Goal: Check status

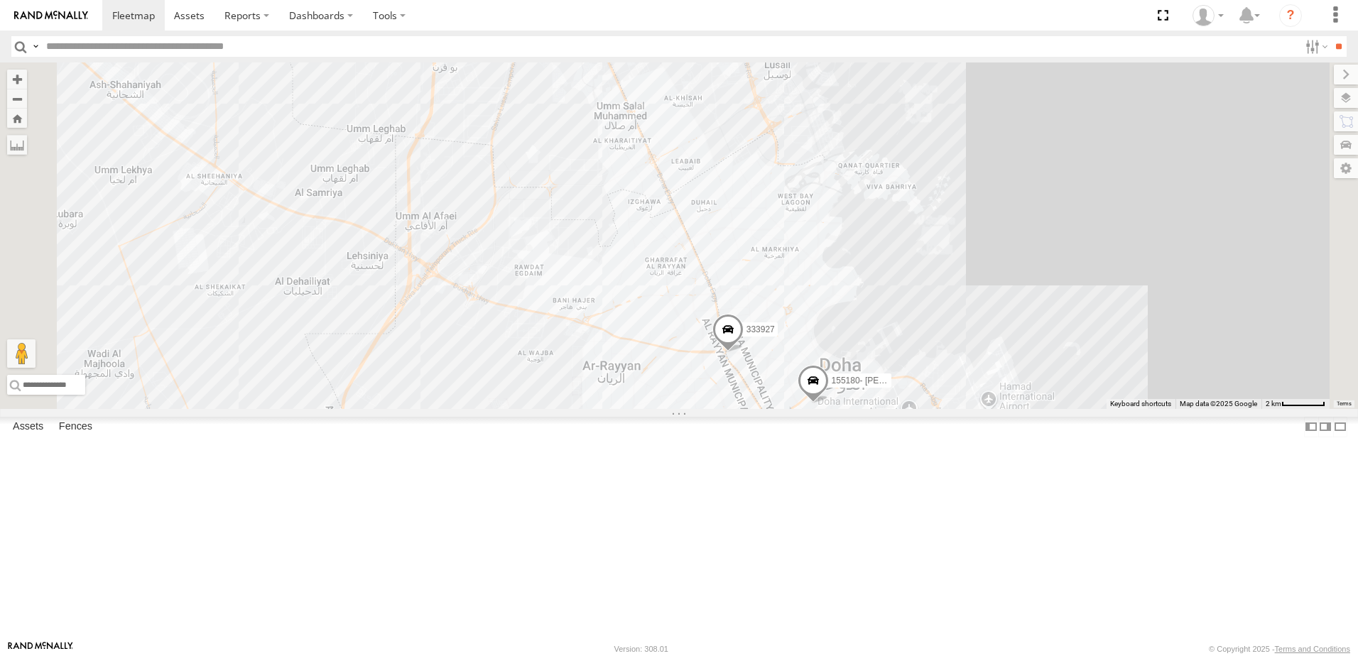
click at [0, 0] on div "179231" at bounding box center [0, 0] width 0 height 0
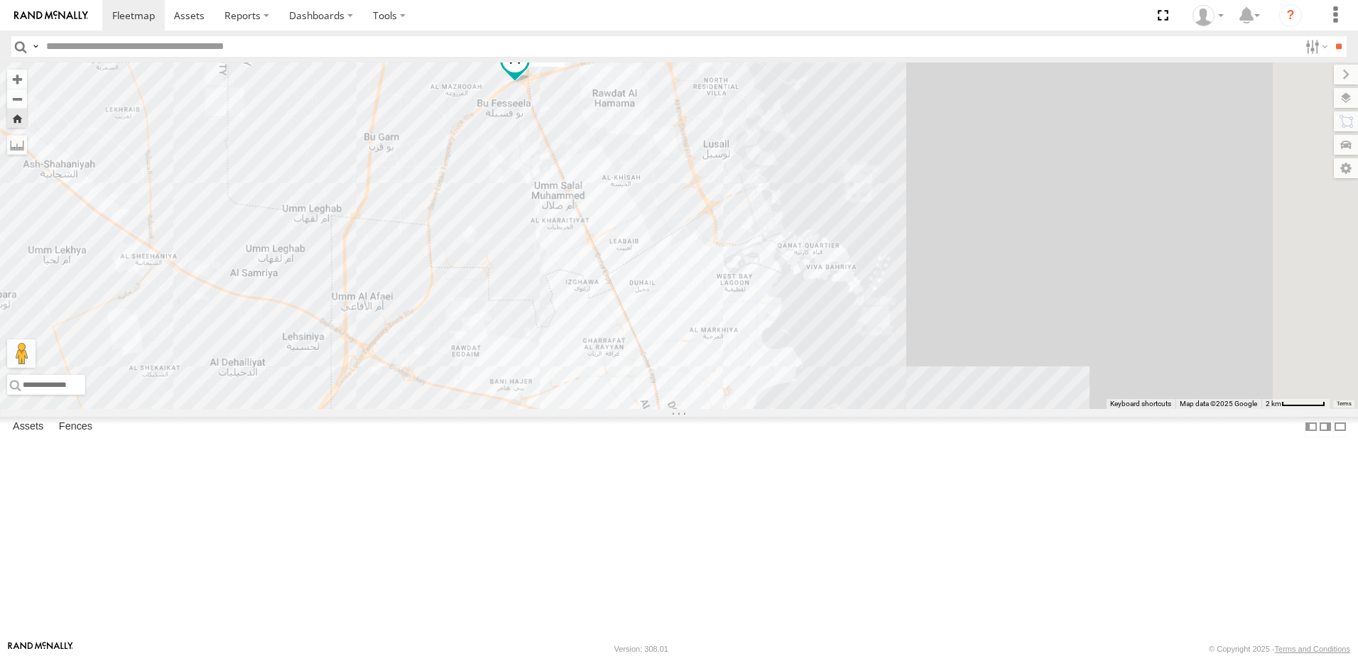
drag, startPoint x: 943, startPoint y: 548, endPoint x: 857, endPoint y: 279, distance: 282.8
click at [857, 279] on div "179231" at bounding box center [679, 236] width 1358 height 347
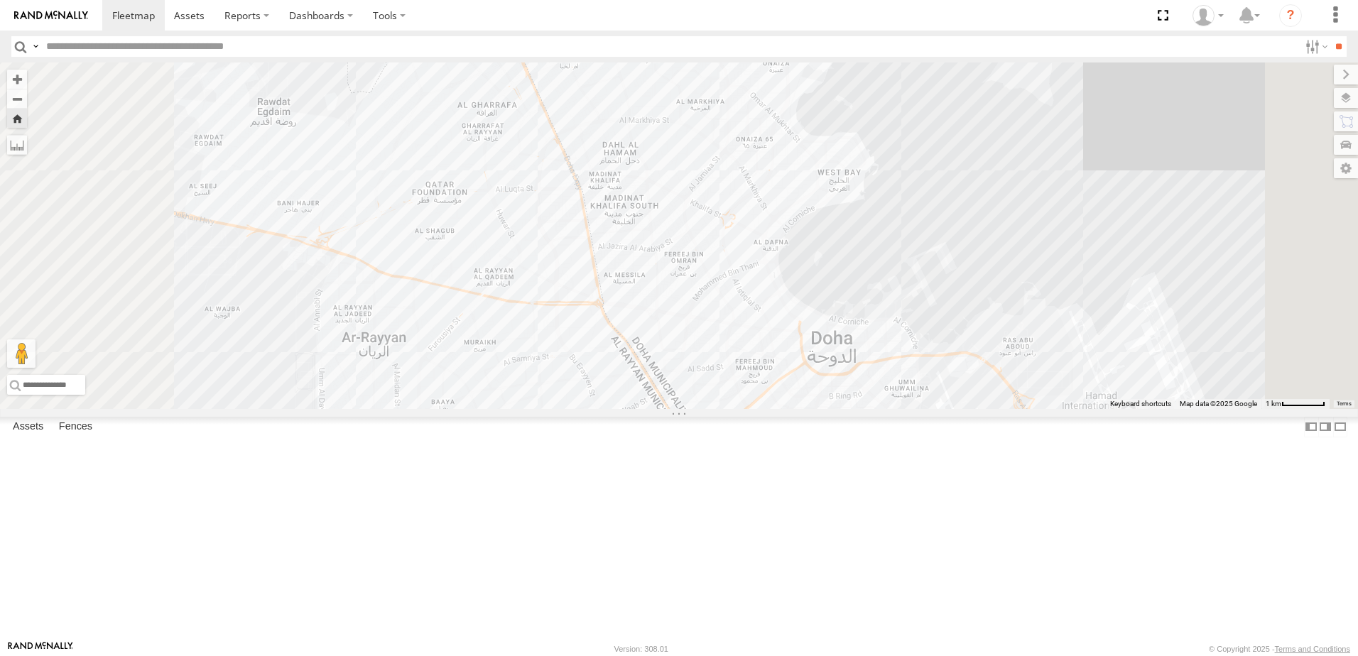
drag, startPoint x: 840, startPoint y: 438, endPoint x: 851, endPoint y: 331, distance: 107.9
click at [851, 331] on div "179231" at bounding box center [679, 236] width 1358 height 347
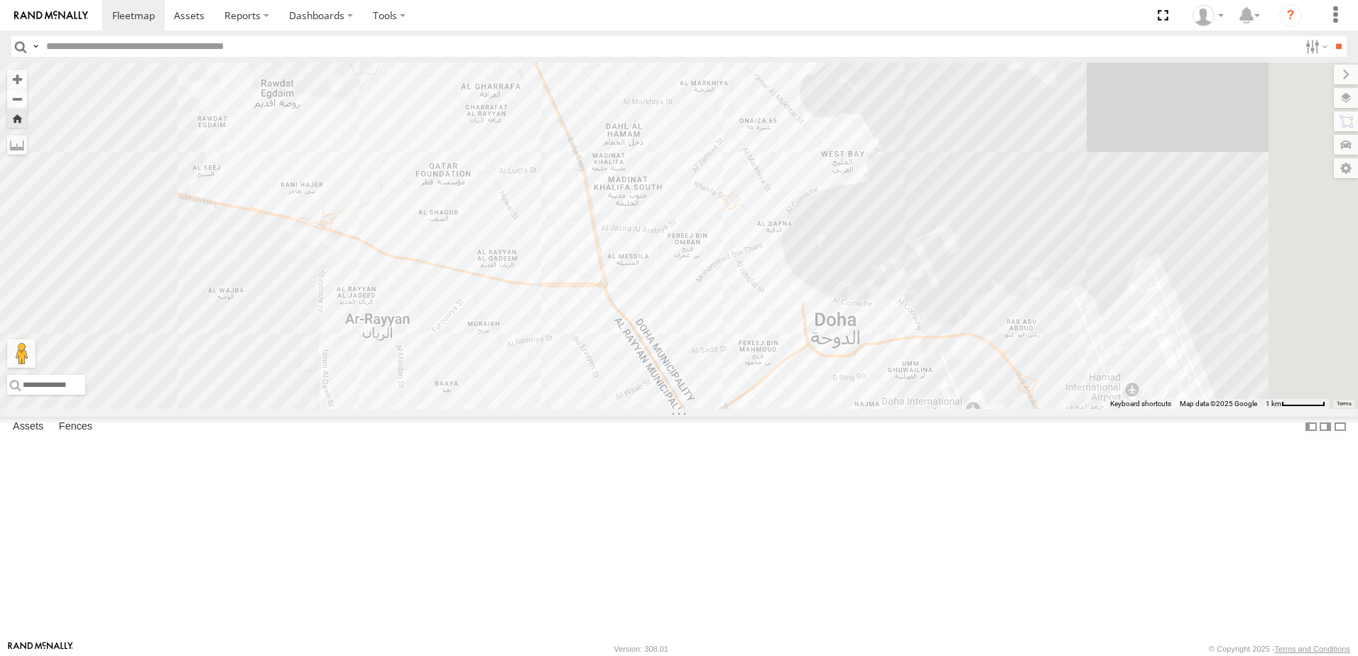
click at [0, 0] on div at bounding box center [0, 0] width 0 height 0
click at [0, 0] on div "DOH Logistics" at bounding box center [0, 0] width 0 height 0
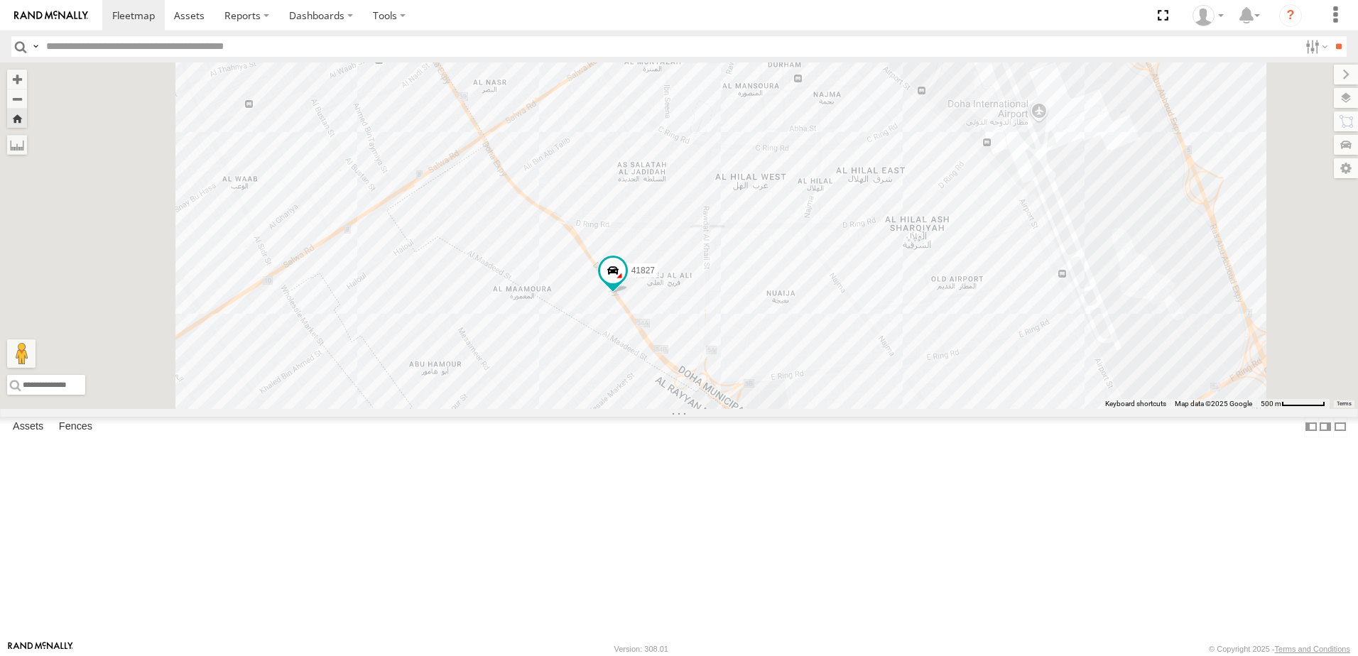
click at [0, 0] on div "333927" at bounding box center [0, 0] width 0 height 0
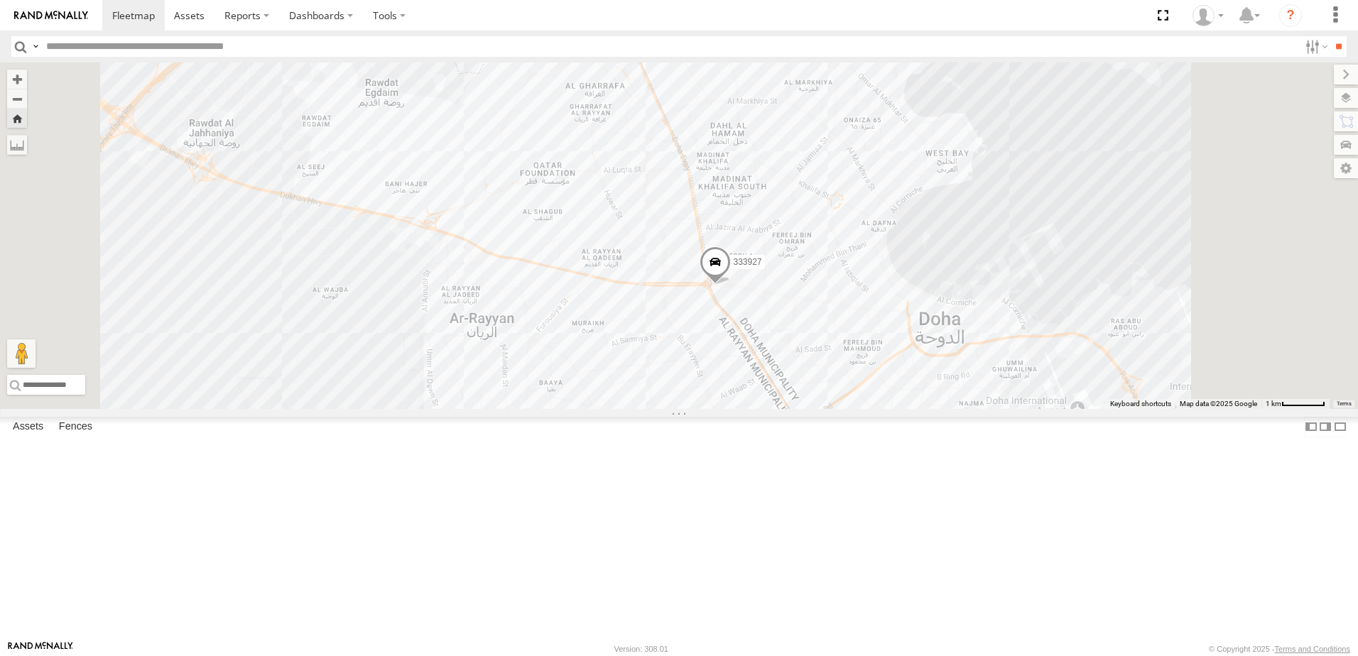
drag, startPoint x: 1029, startPoint y: 479, endPoint x: 978, endPoint y: 448, distance: 59.9
click at [978, 409] on div "333927" at bounding box center [679, 236] width 1358 height 347
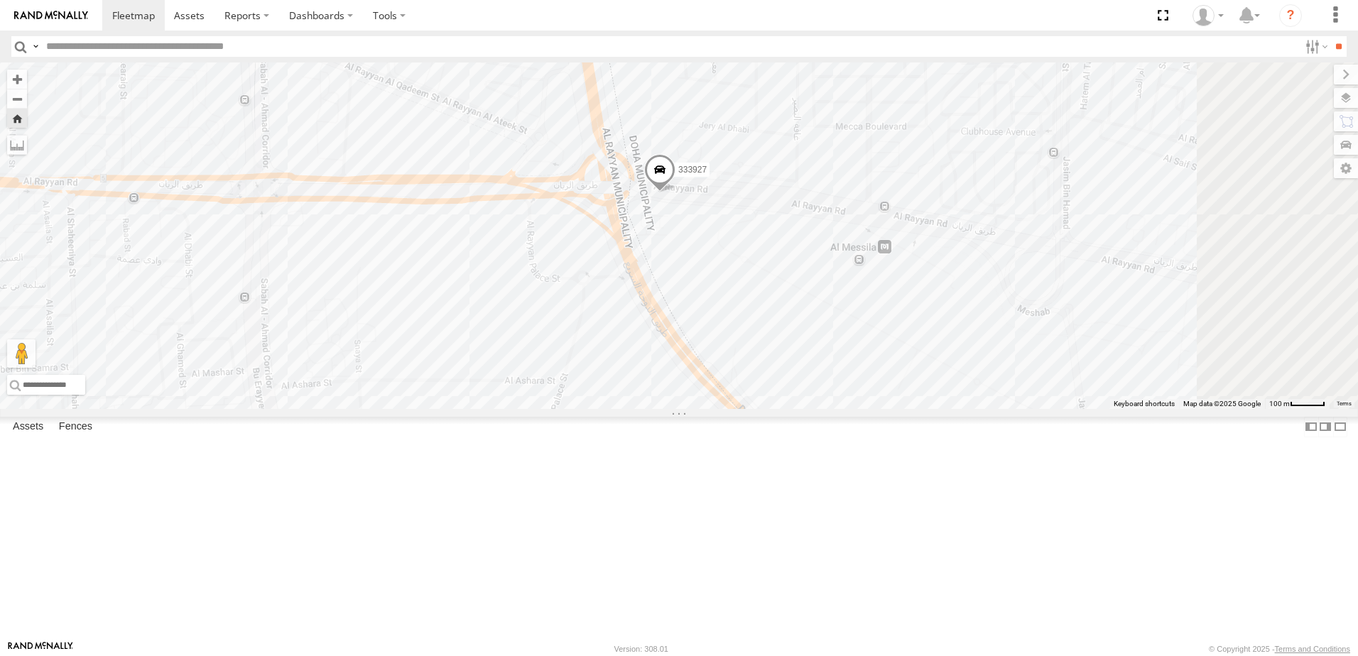
drag, startPoint x: 958, startPoint y: 375, endPoint x: 856, endPoint y: 376, distance: 102.3
click at [856, 376] on div "333927" at bounding box center [679, 236] width 1358 height 347
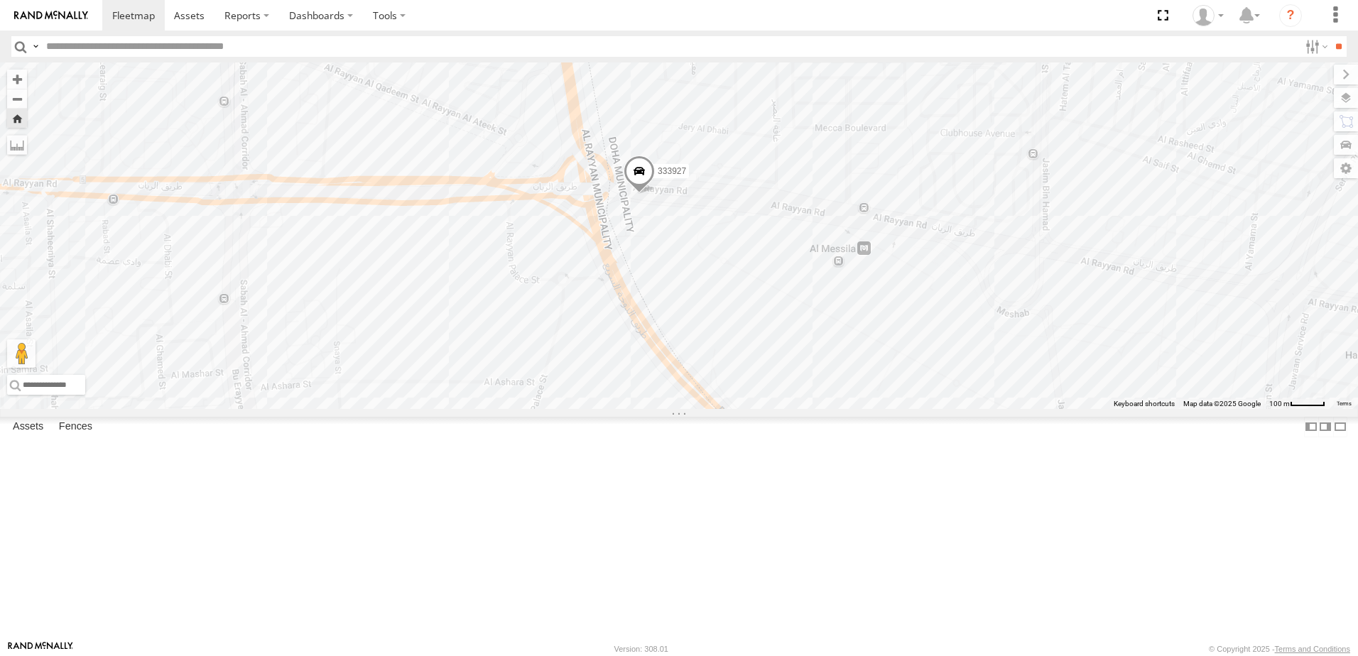
click at [655, 194] on span at bounding box center [639, 175] width 31 height 38
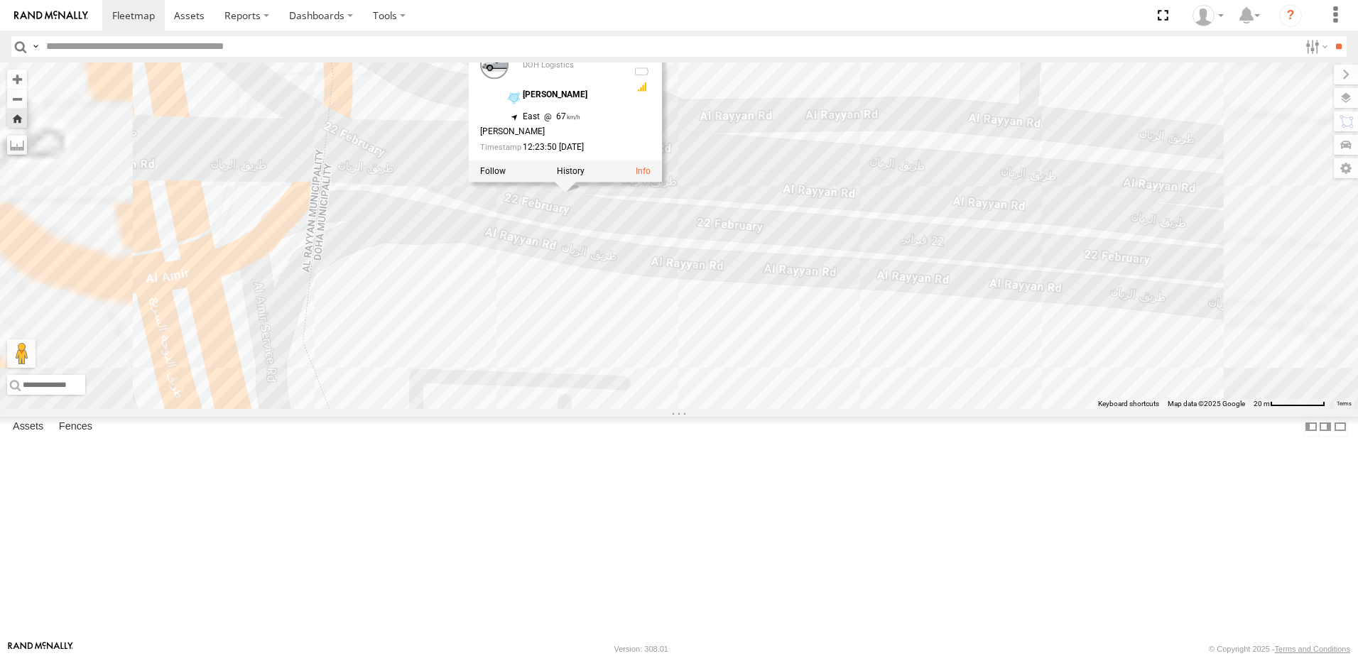
drag, startPoint x: 835, startPoint y: 313, endPoint x: 811, endPoint y: 426, distance: 115.7
click at [811, 409] on div "333927 333927 DOH Logistics AL Saad 25.29497 , 51.4767 East 67 Satya Kapri 12:2…" at bounding box center [679, 236] width 1358 height 347
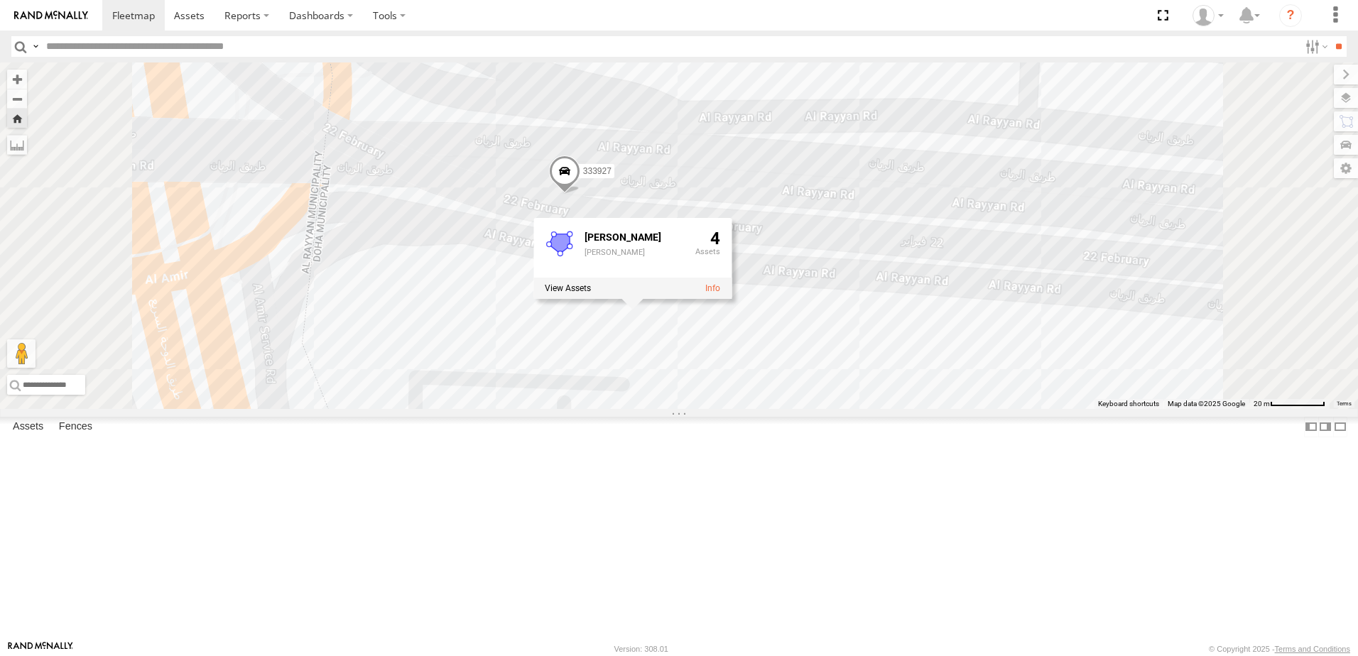
click at [712, 409] on div "333927 AL Saad AL Saad 4" at bounding box center [679, 236] width 1358 height 347
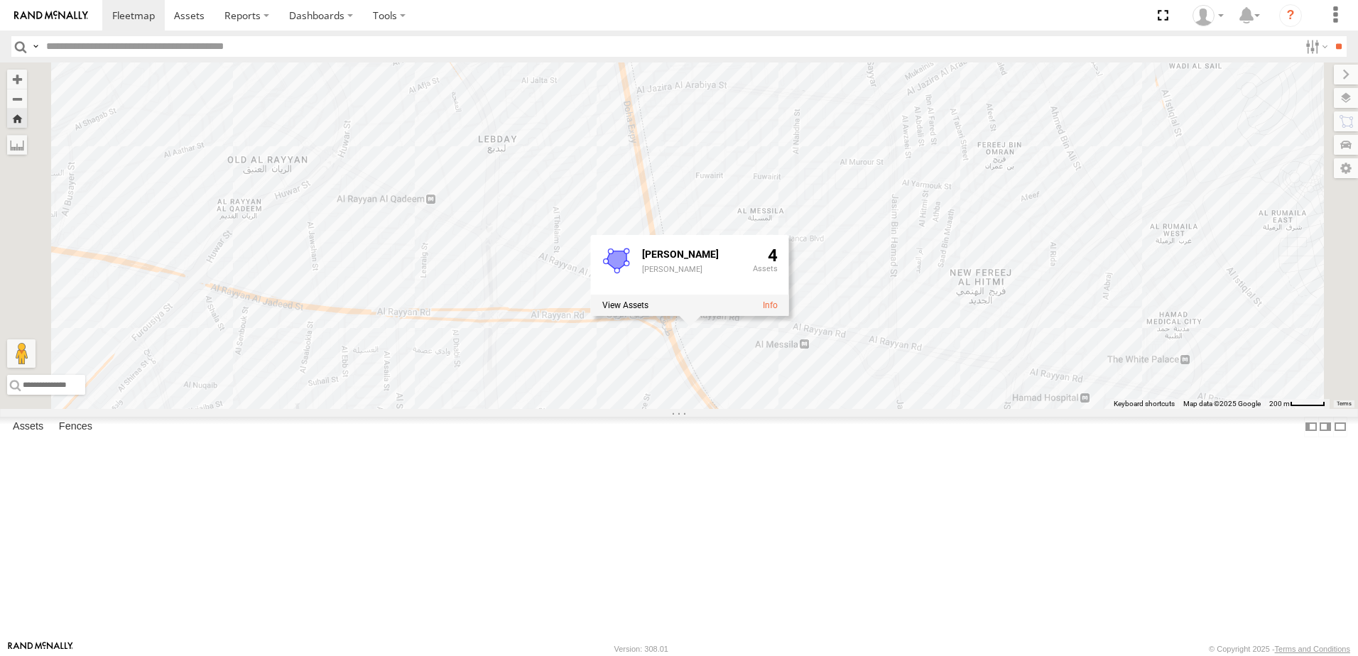
click at [872, 409] on div "333927 AL Saad AL Saad 4" at bounding box center [679, 236] width 1358 height 347
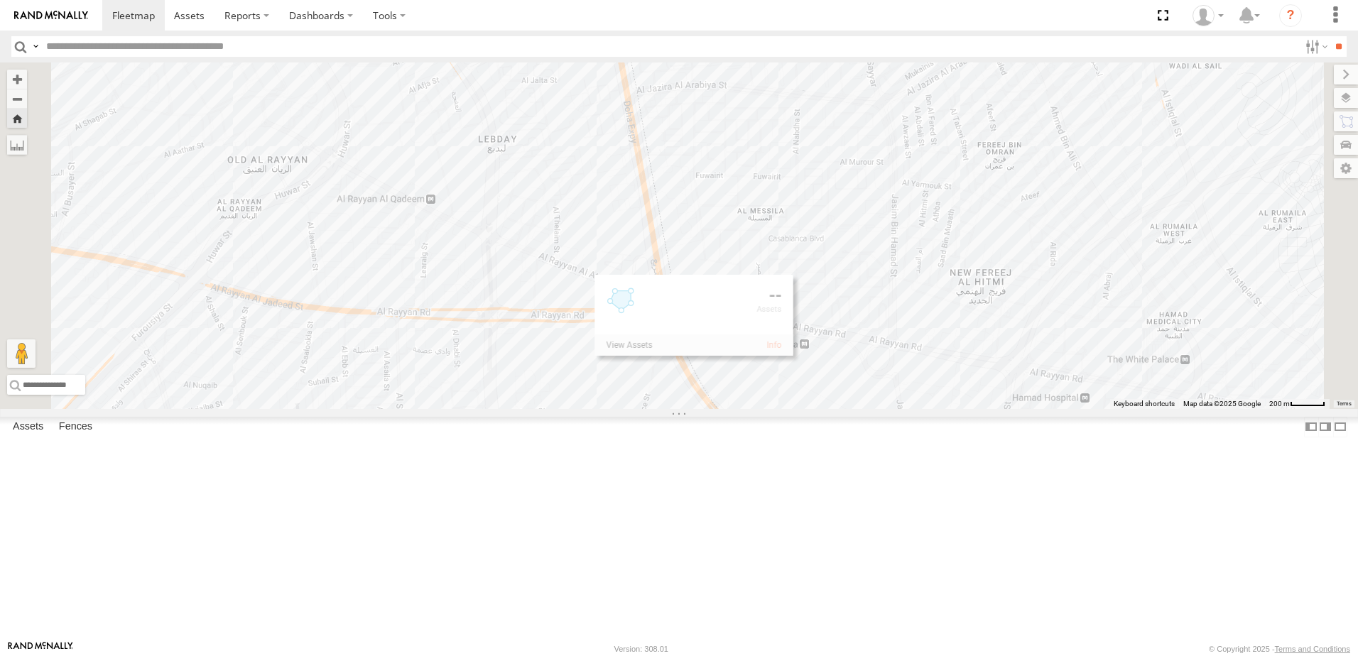
click at [1079, 409] on div "333927" at bounding box center [679, 236] width 1358 height 347
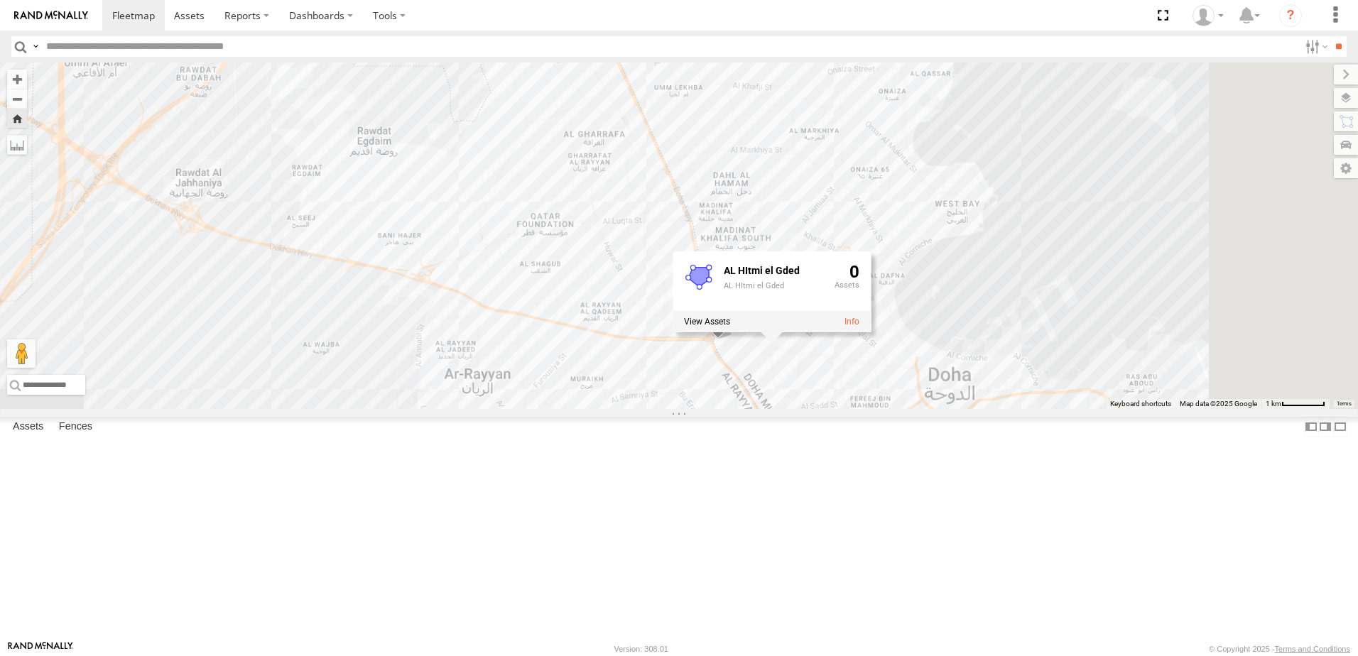
drag, startPoint x: 1164, startPoint y: 503, endPoint x: 1004, endPoint y: 470, distance: 163.8
click at [1004, 409] on div "333927 AL HItmi el Gded AL HItmi el Gded 0" at bounding box center [679, 236] width 1358 height 347
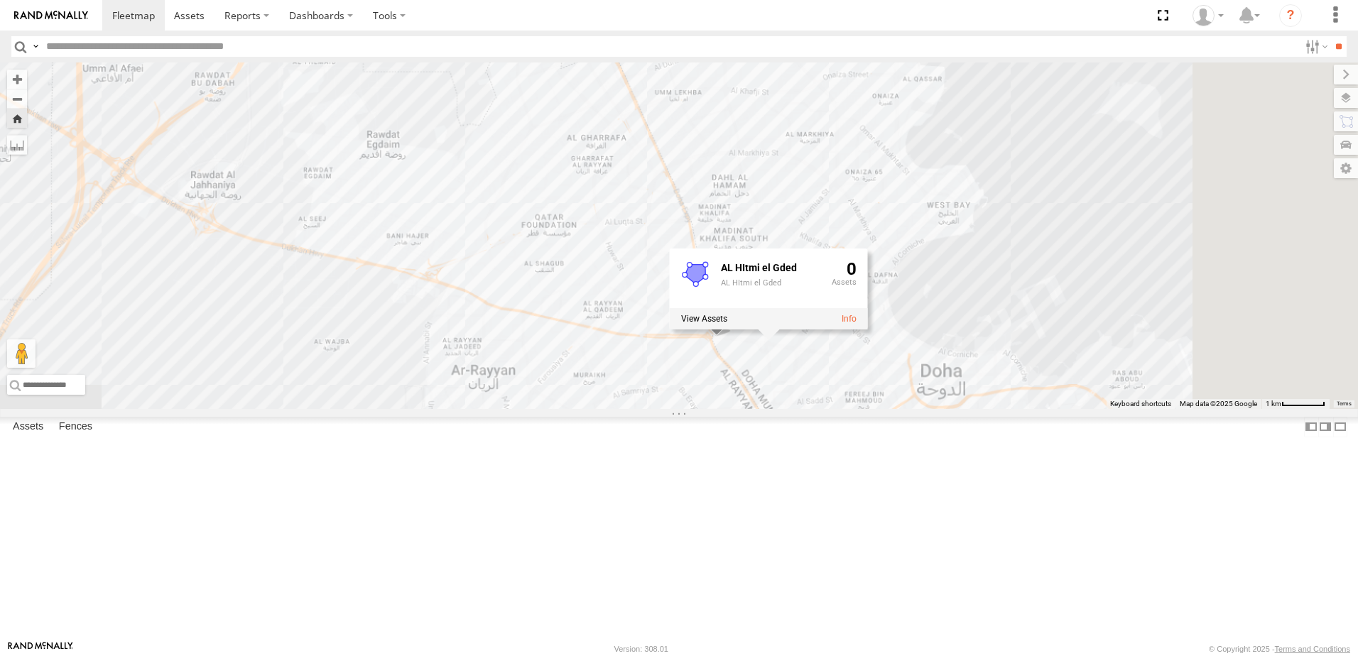
click at [759, 409] on div "333927 AL HItmi el Gded AL HItmi el Gded 0" at bounding box center [679, 236] width 1358 height 347
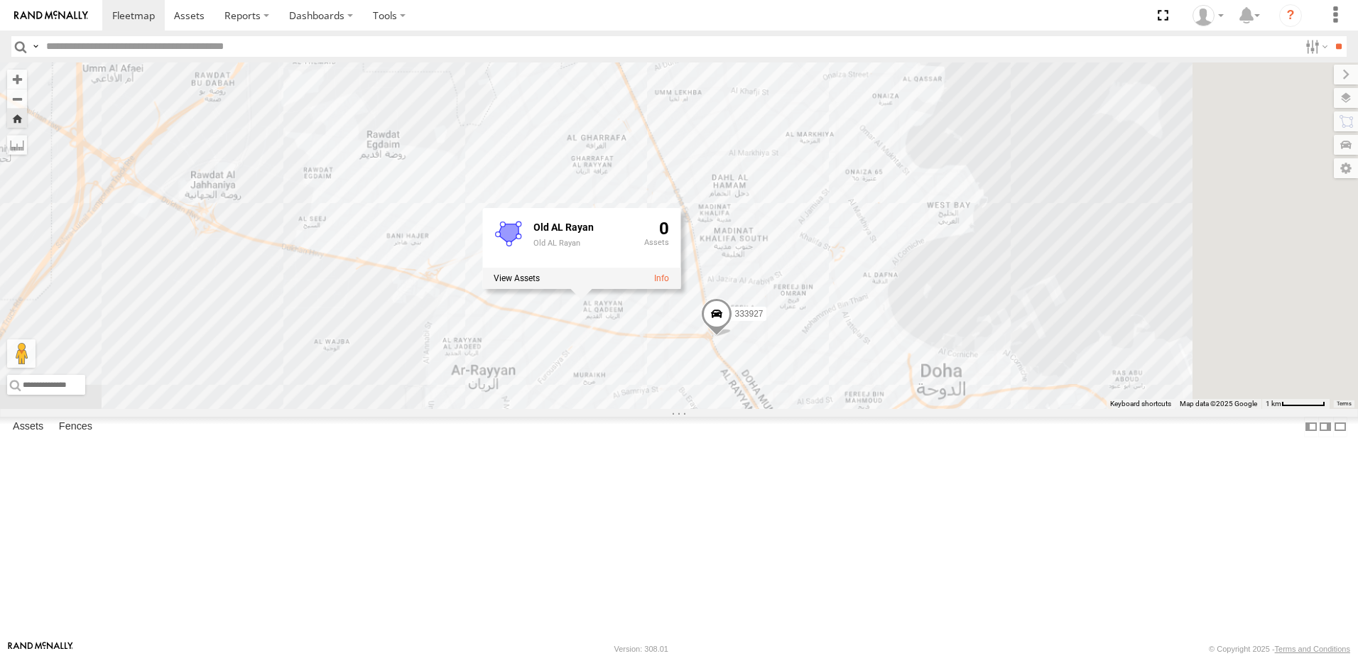
click at [953, 369] on div "333927 Old AL Rayan Old AL Rayan 0" at bounding box center [679, 236] width 1358 height 347
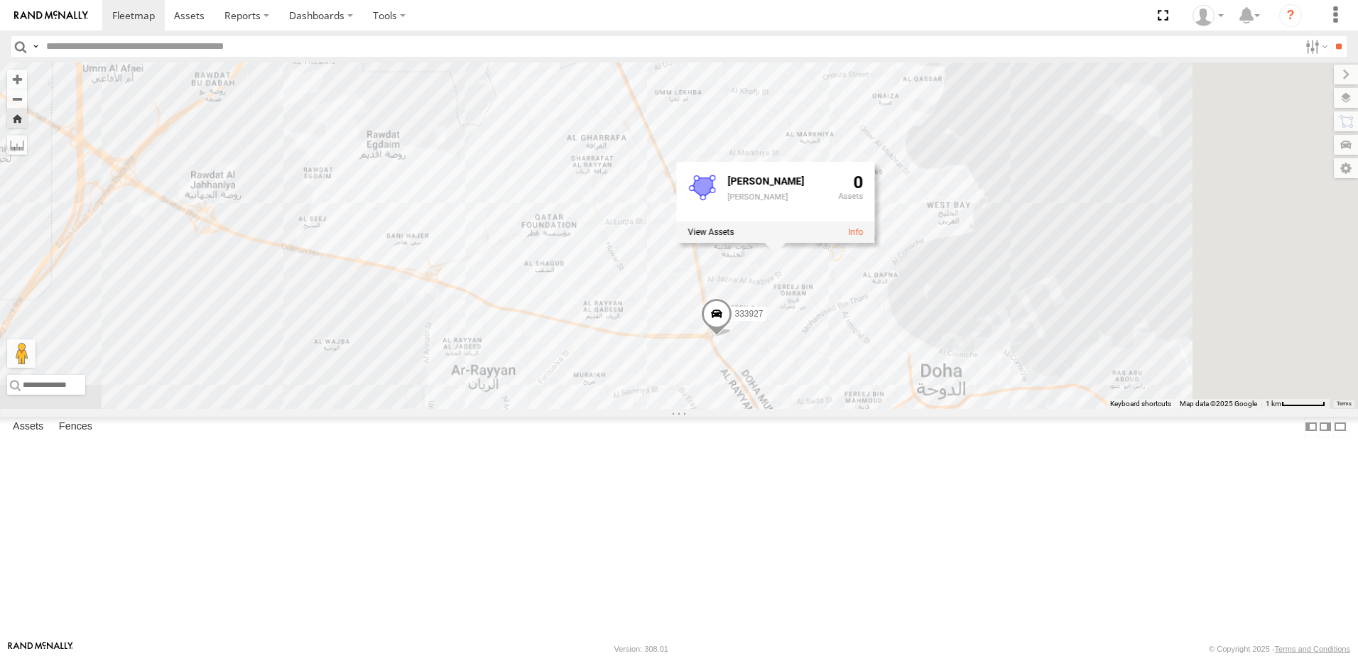
click at [1170, 384] on div "333927 Bin Omran Bin Omran 0" at bounding box center [679, 236] width 1358 height 347
click at [0, 0] on div "DOH Logistics" at bounding box center [0, 0] width 0 height 0
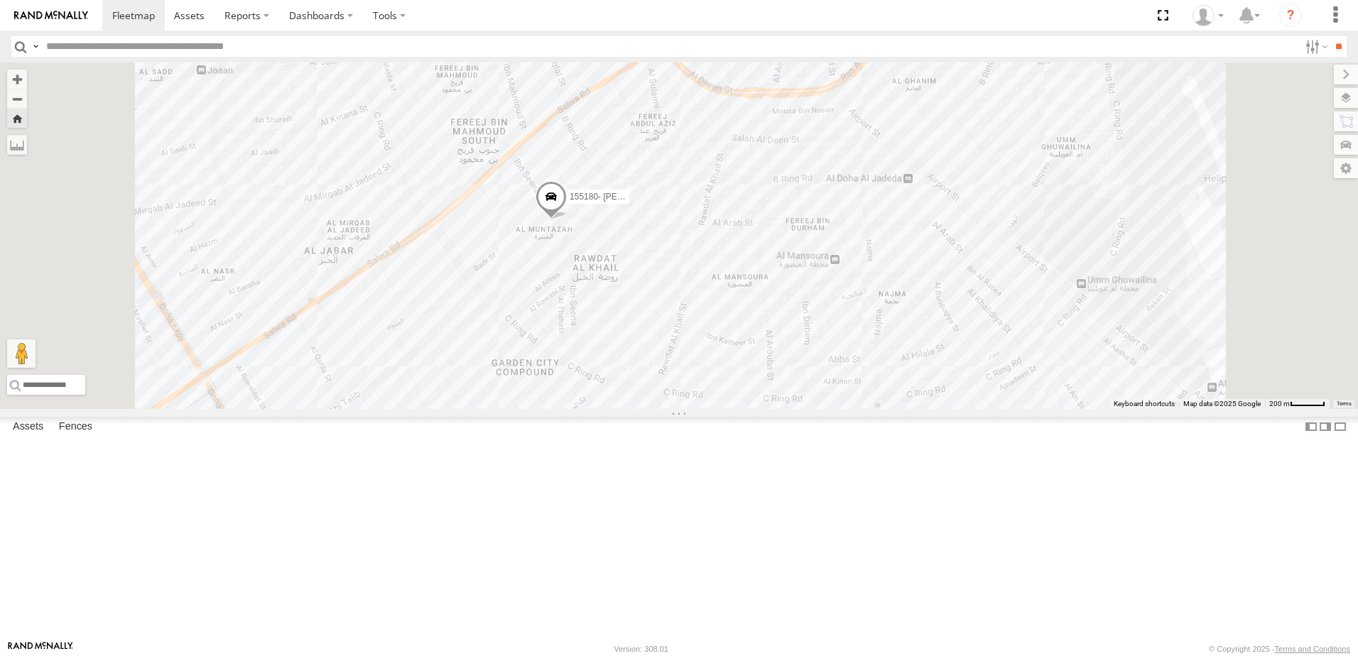
click at [0, 0] on div "DOH Logistics" at bounding box center [0, 0] width 0 height 0
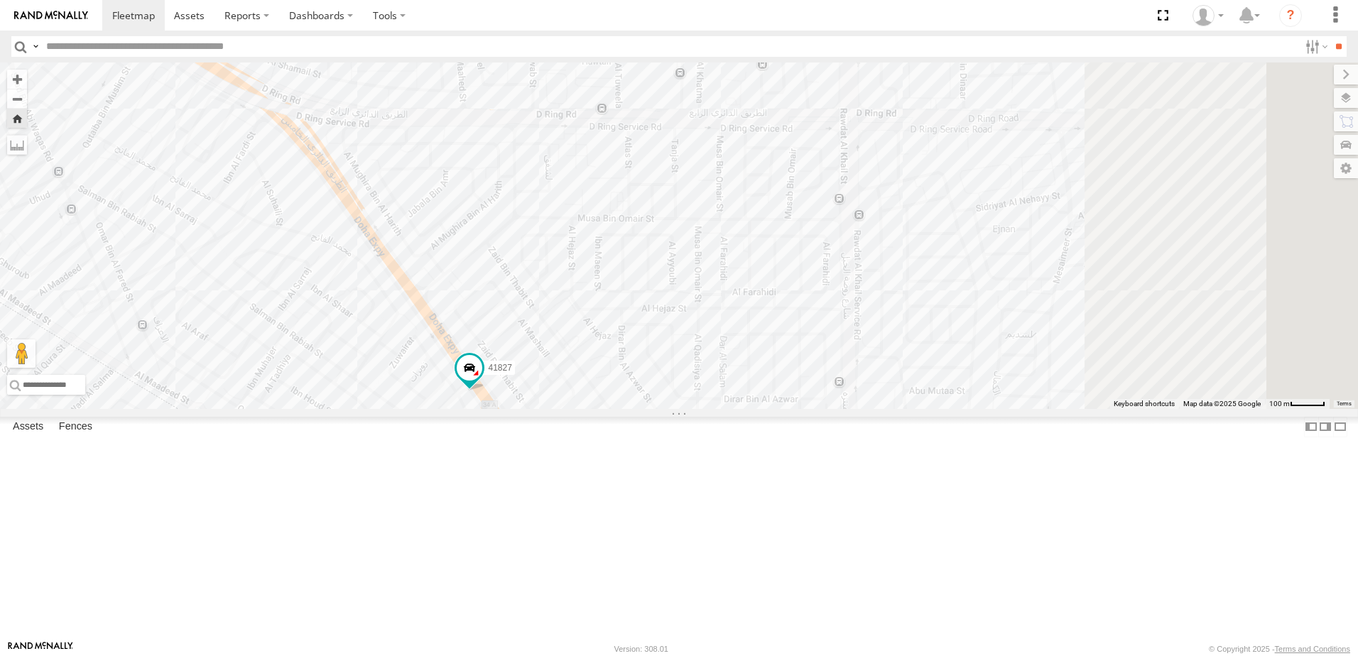
drag, startPoint x: 757, startPoint y: 373, endPoint x: 554, endPoint y: 468, distance: 223.7
click at [554, 409] on div "41827" at bounding box center [679, 236] width 1358 height 347
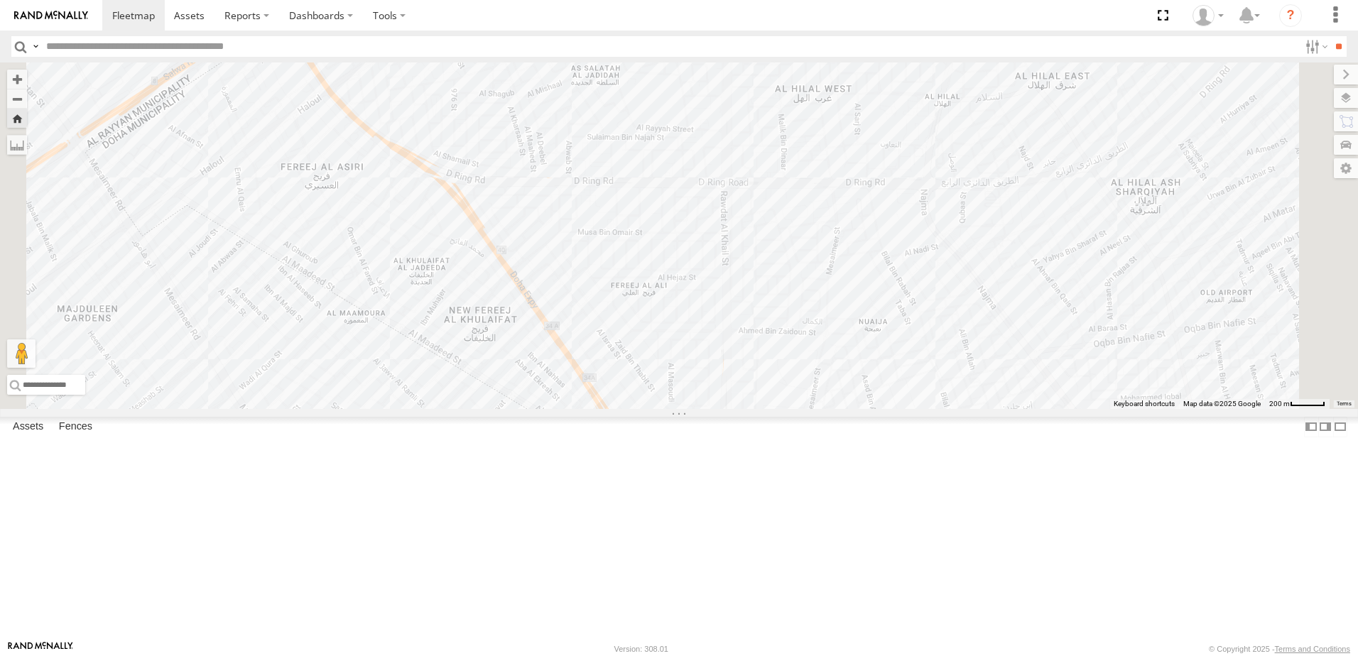
click at [0, 0] on div at bounding box center [0, 0] width 0 height 0
click at [0, 0] on div "179231" at bounding box center [0, 0] width 0 height 0
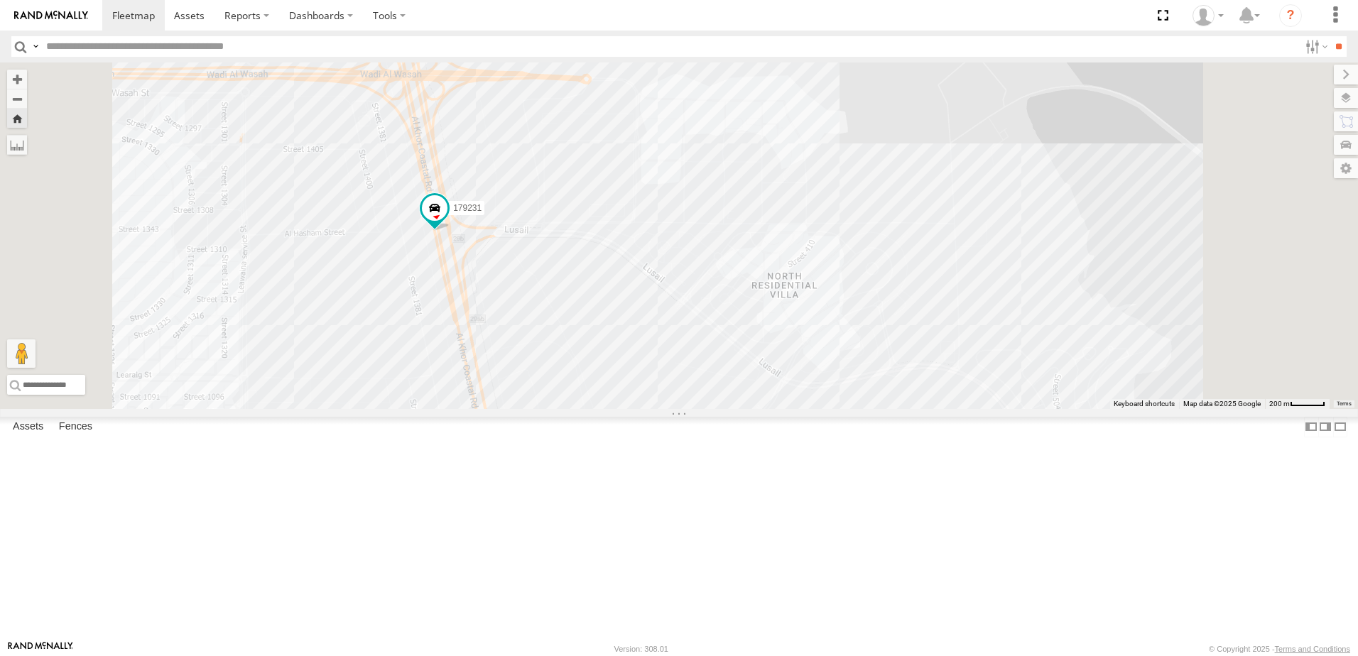
click at [0, 0] on div "333927" at bounding box center [0, 0] width 0 height 0
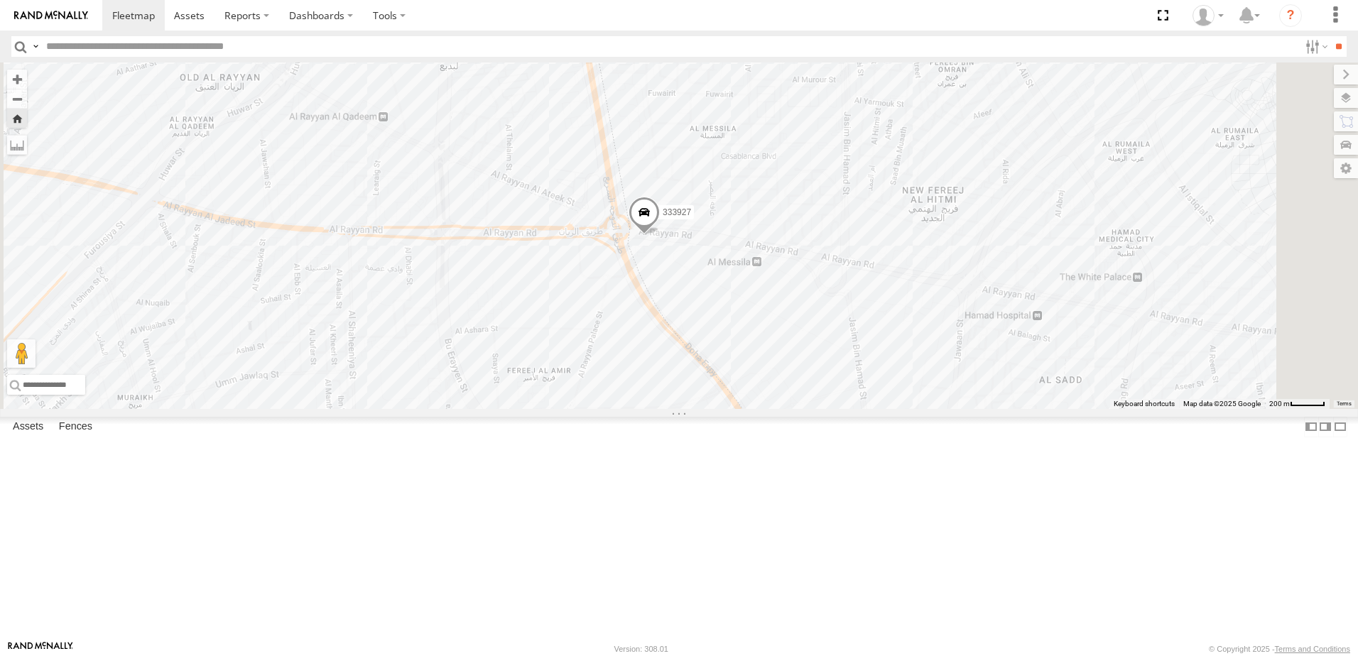
click at [0, 0] on div "155180- [PERSON_NAME]" at bounding box center [0, 0] width 0 height 0
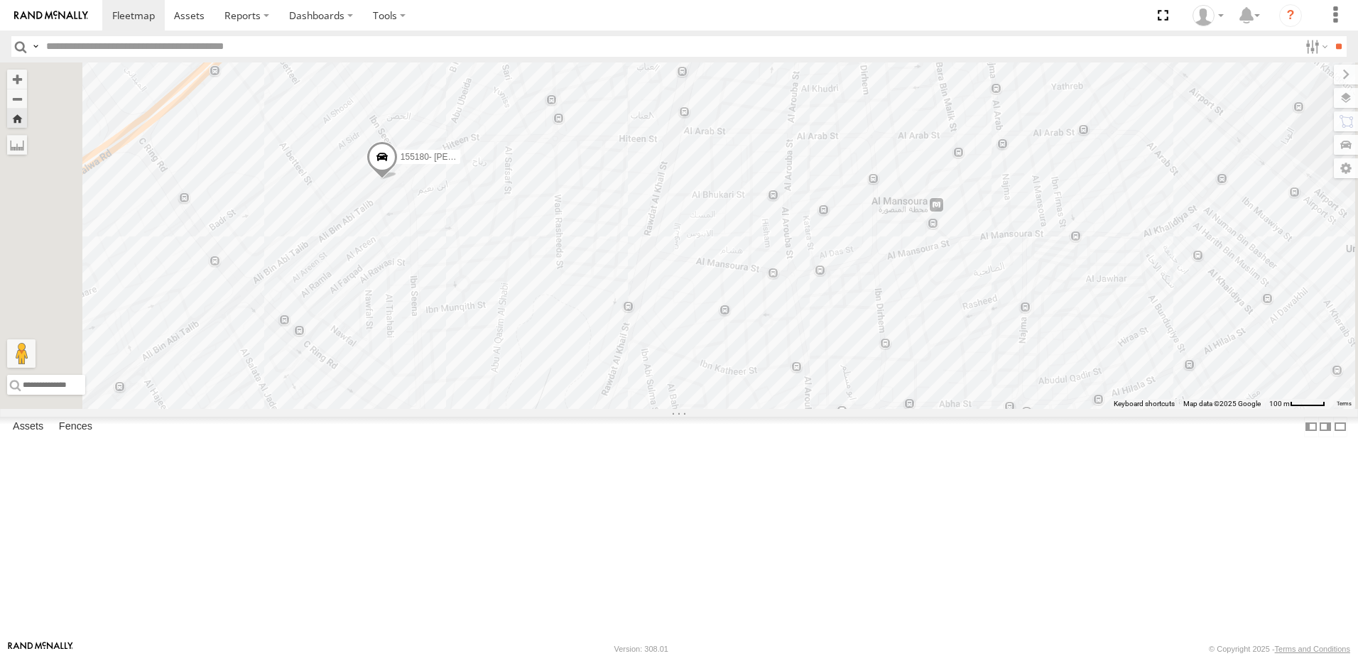
click at [0, 0] on div "333927" at bounding box center [0, 0] width 0 height 0
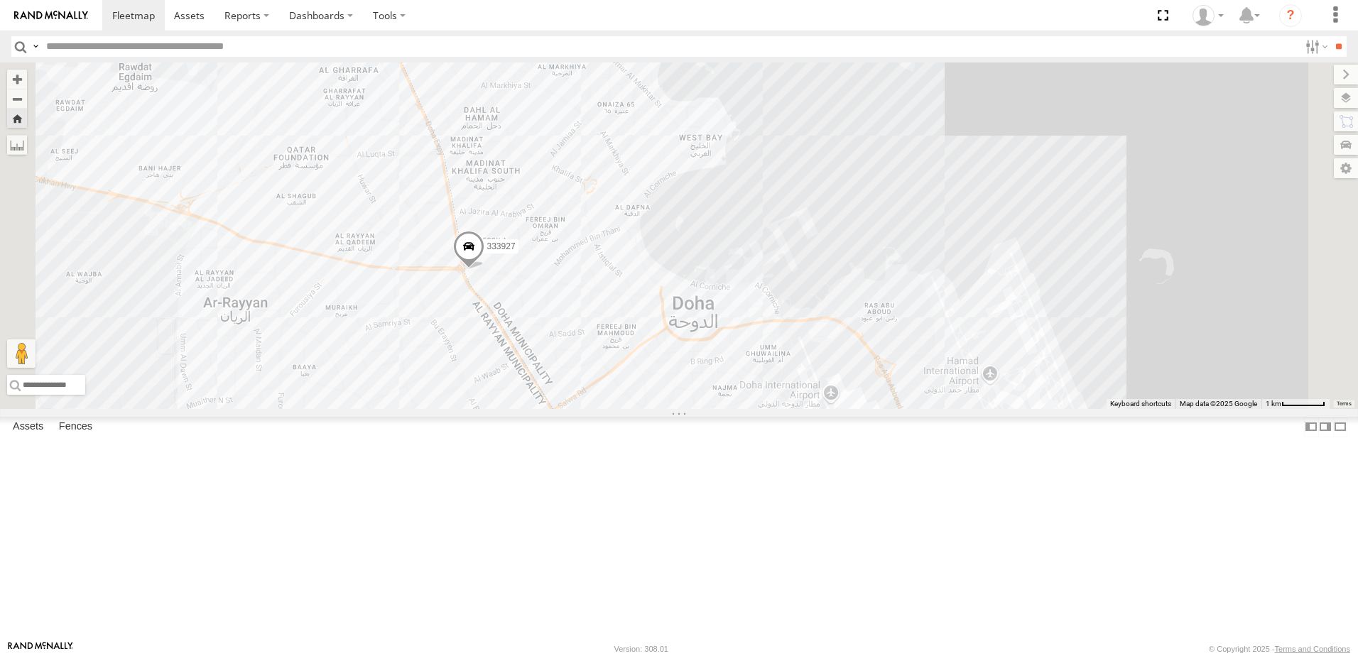
click at [0, 0] on div "41827" at bounding box center [0, 0] width 0 height 0
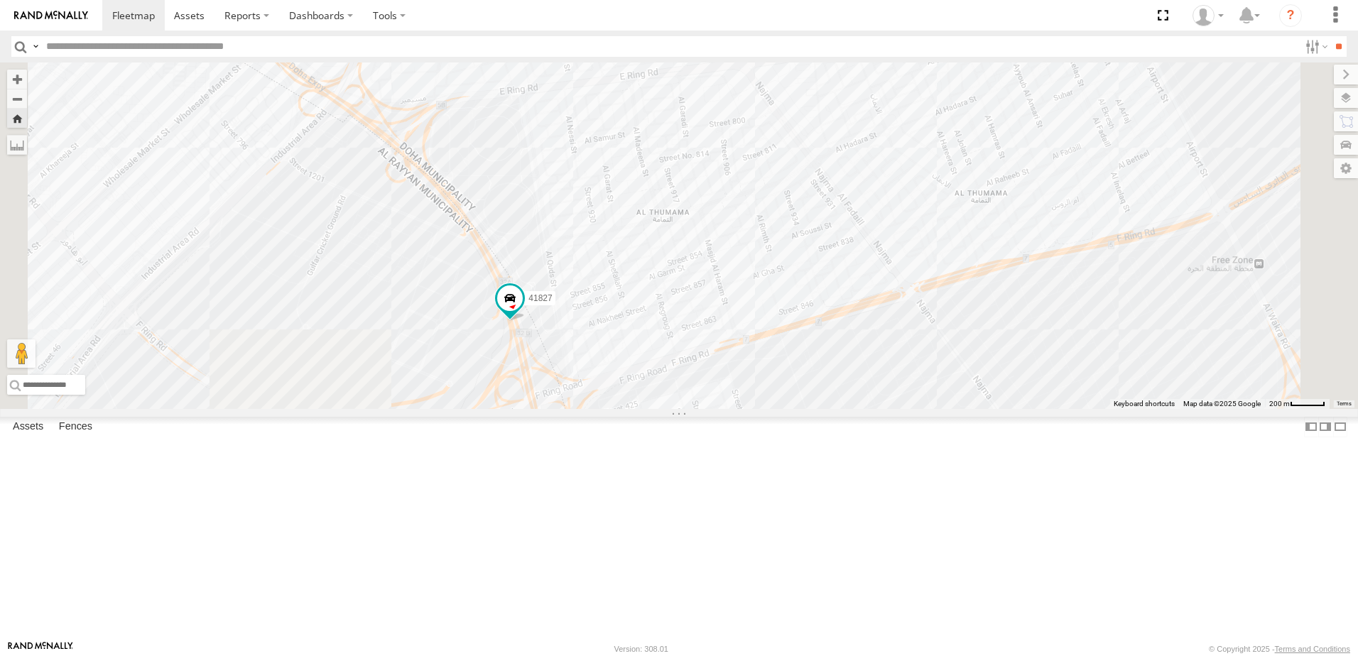
click at [0, 0] on div "DOH Logistics" at bounding box center [0, 0] width 0 height 0
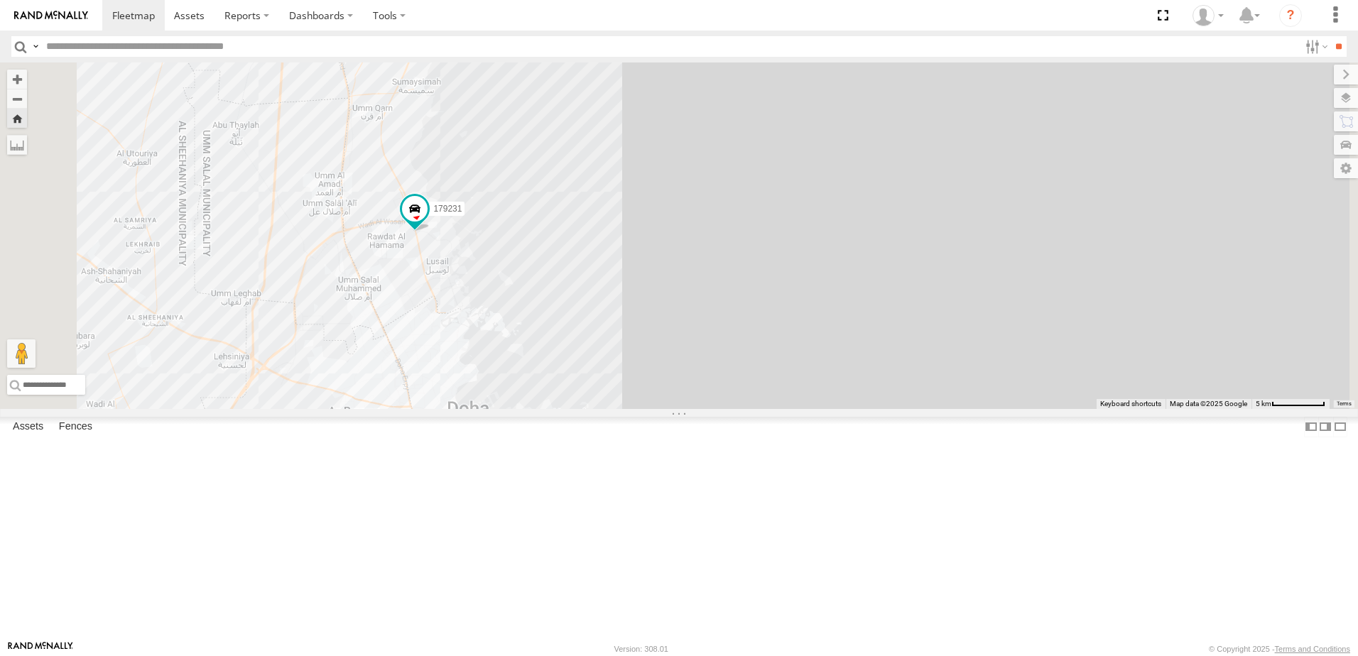
click at [0, 0] on div "179231 DOH Logistics" at bounding box center [0, 0] width 0 height 0
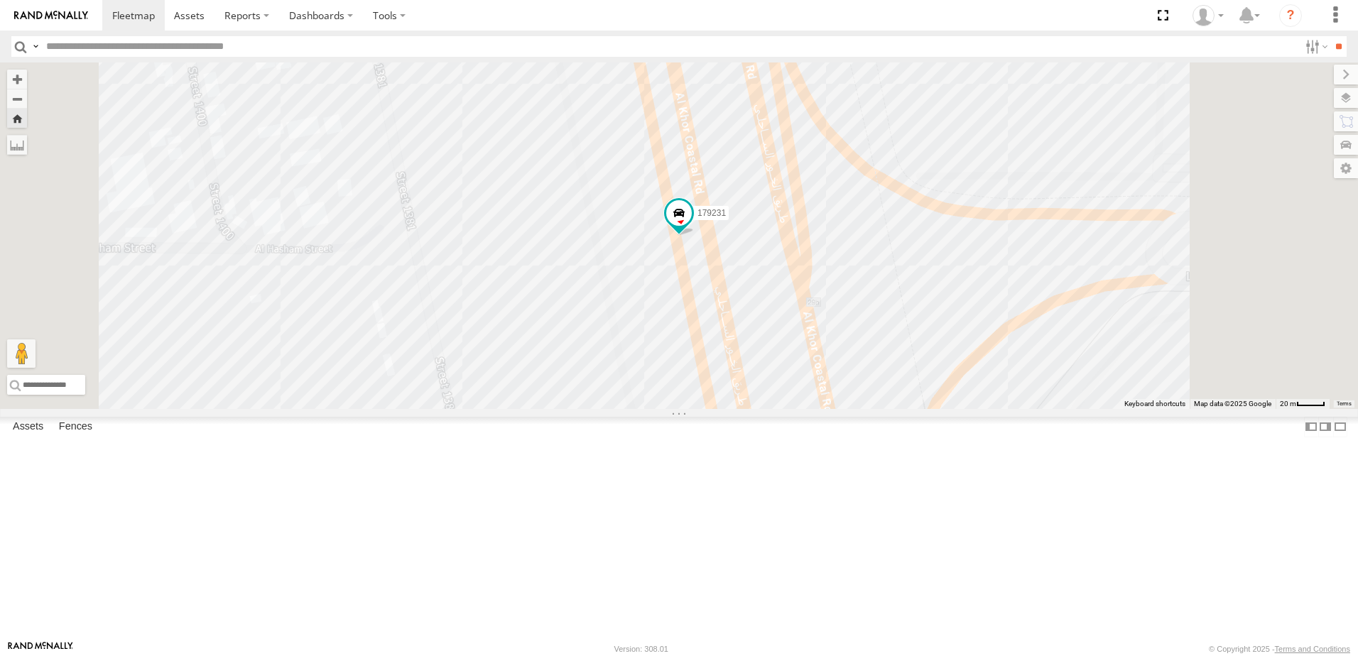
click at [0, 0] on div "155180- [PERSON_NAME]" at bounding box center [0, 0] width 0 height 0
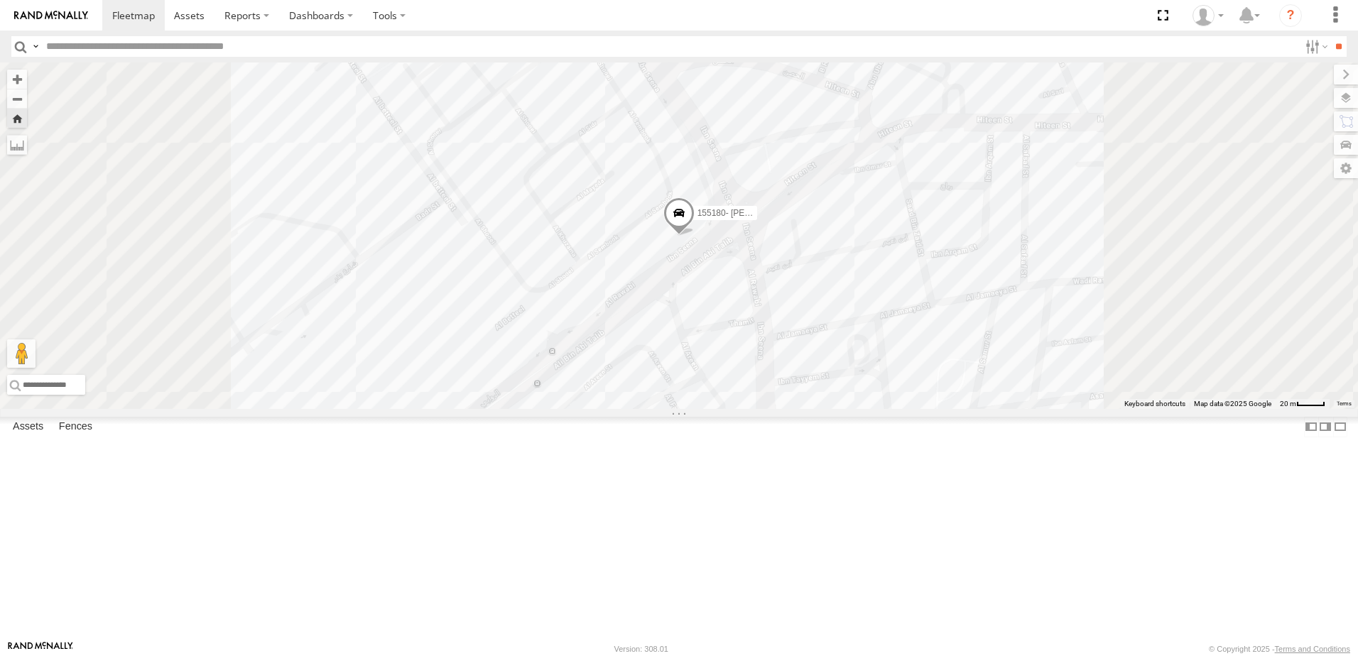
click at [0, 0] on div "155180- [PERSON_NAME]" at bounding box center [0, 0] width 0 height 0
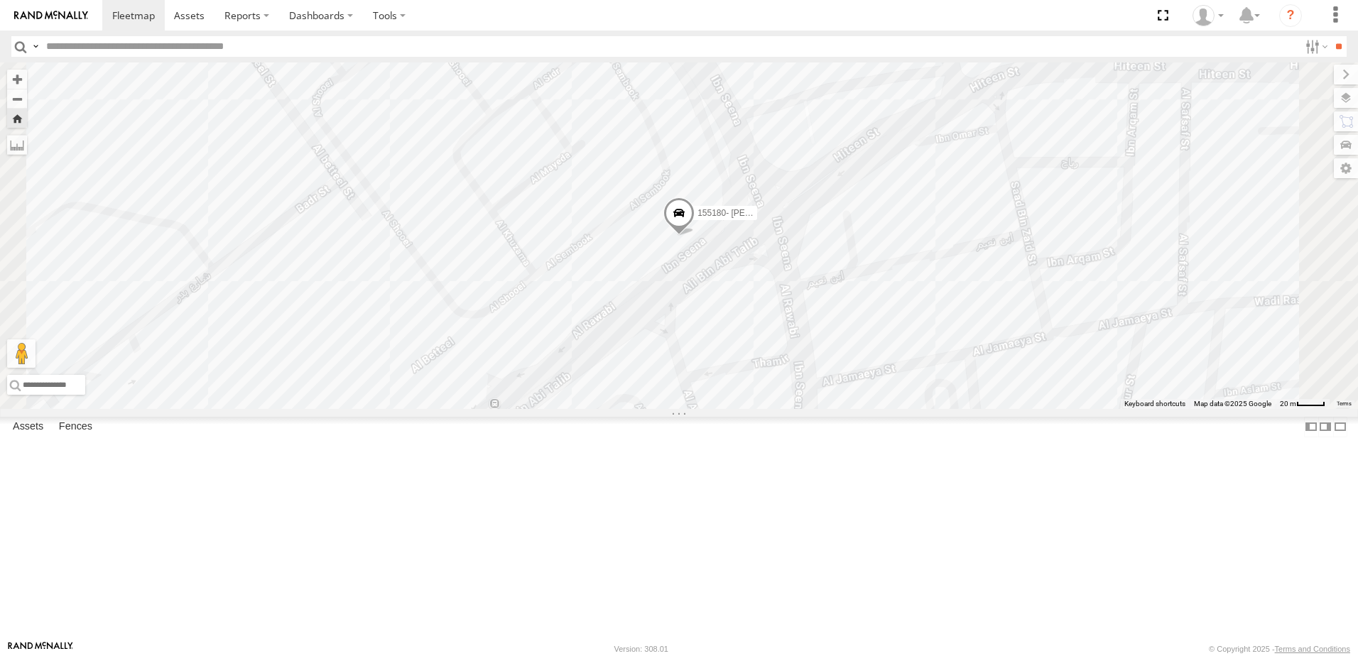
click at [0, 0] on div "DOH Logistics" at bounding box center [0, 0] width 0 height 0
click at [0, 0] on div "41827" at bounding box center [0, 0] width 0 height 0
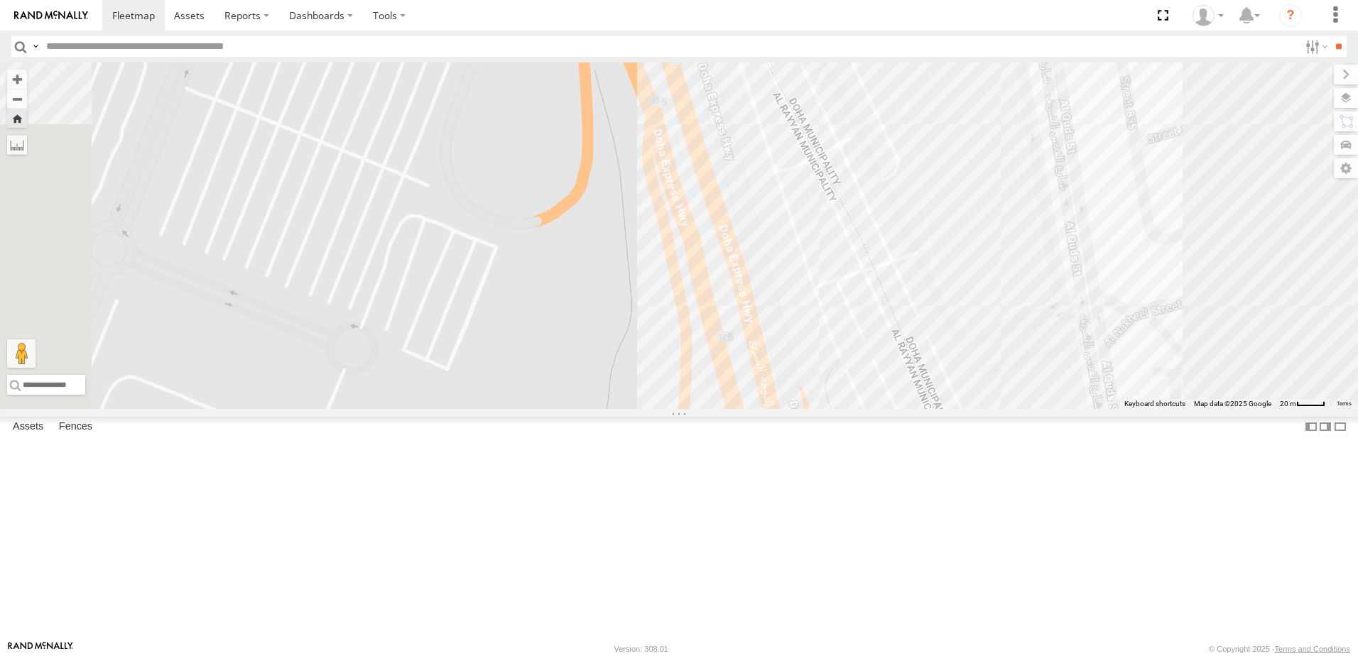
click at [0, 0] on div "333927" at bounding box center [0, 0] width 0 height 0
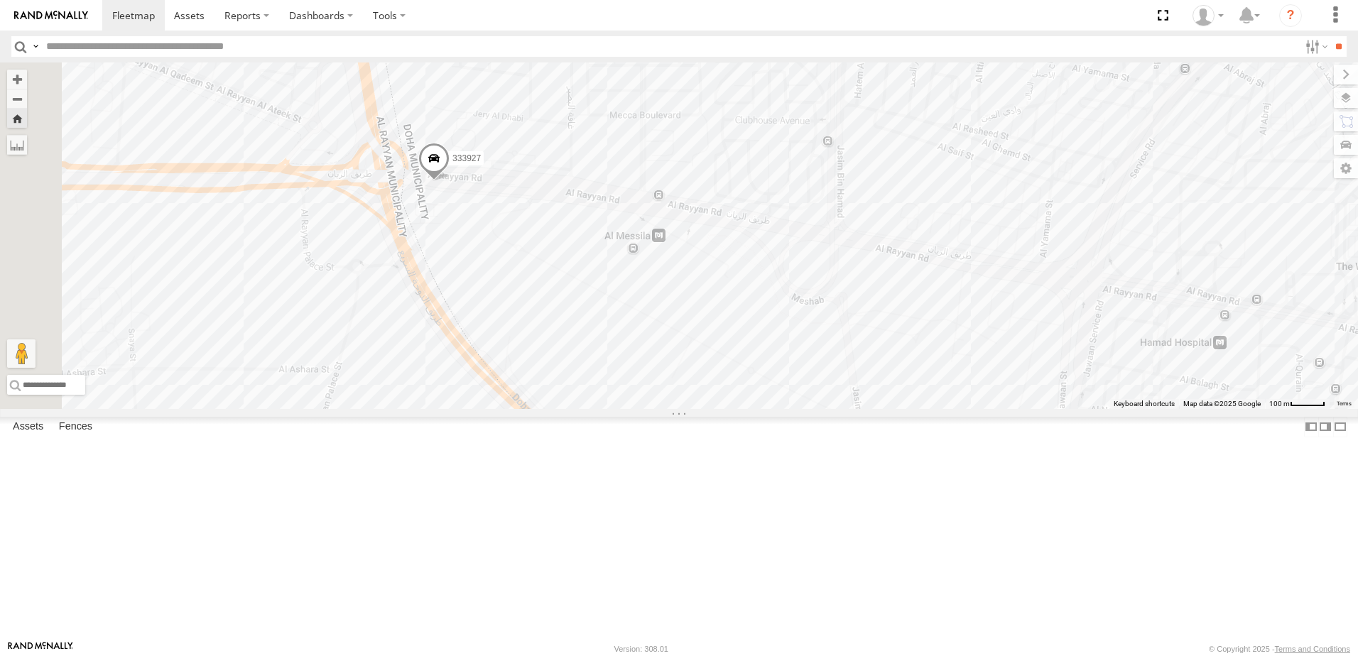
drag, startPoint x: 580, startPoint y: 303, endPoint x: 866, endPoint y: 479, distance: 335.9
click at [866, 409] on div "333927" at bounding box center [679, 236] width 1358 height 347
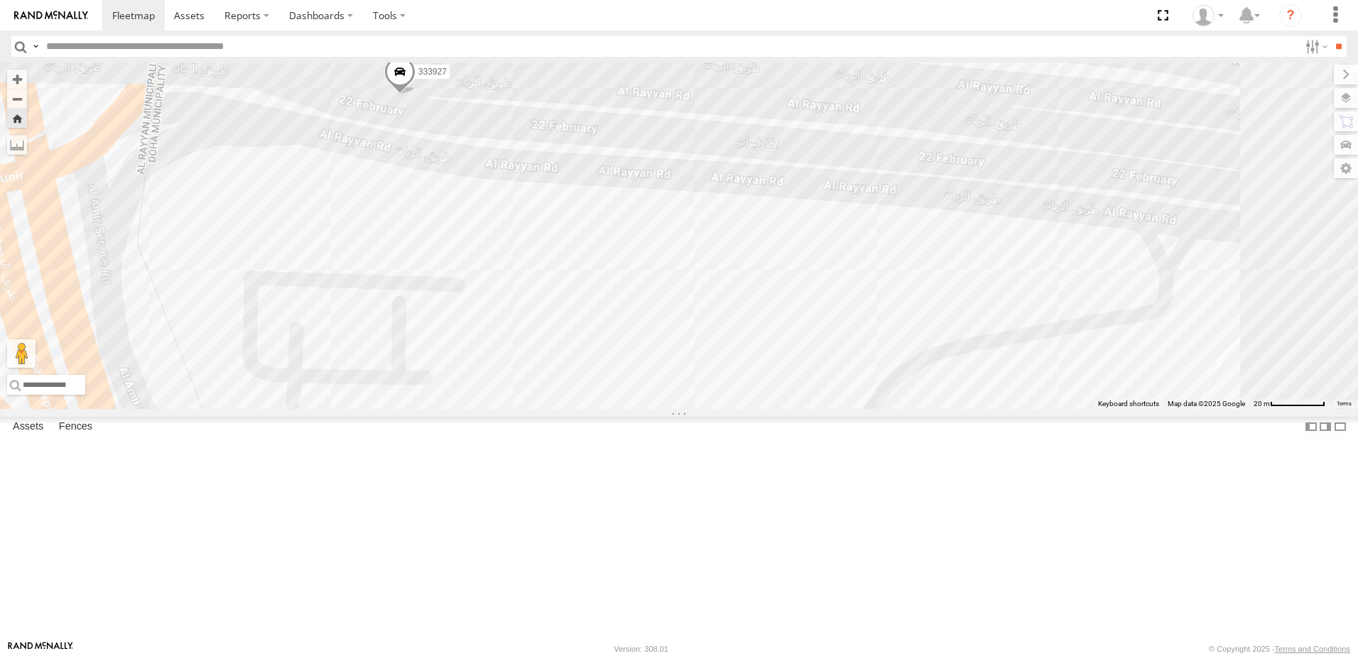
drag, startPoint x: 609, startPoint y: 198, endPoint x: 578, endPoint y: 295, distance: 101.3
click at [578, 295] on div "333927" at bounding box center [679, 236] width 1358 height 347
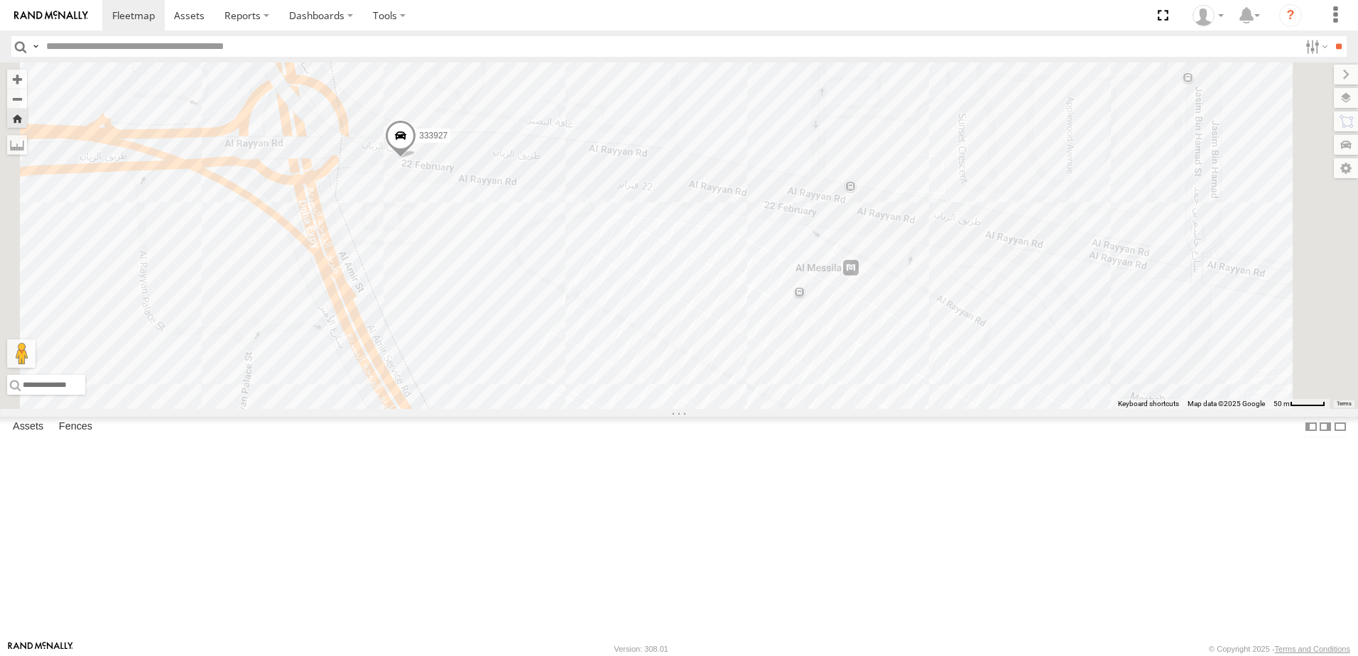
click at [0, 0] on span at bounding box center [0, 0] width 0 height 0
click at [0, 0] on div "DOH Logistics" at bounding box center [0, 0] width 0 height 0
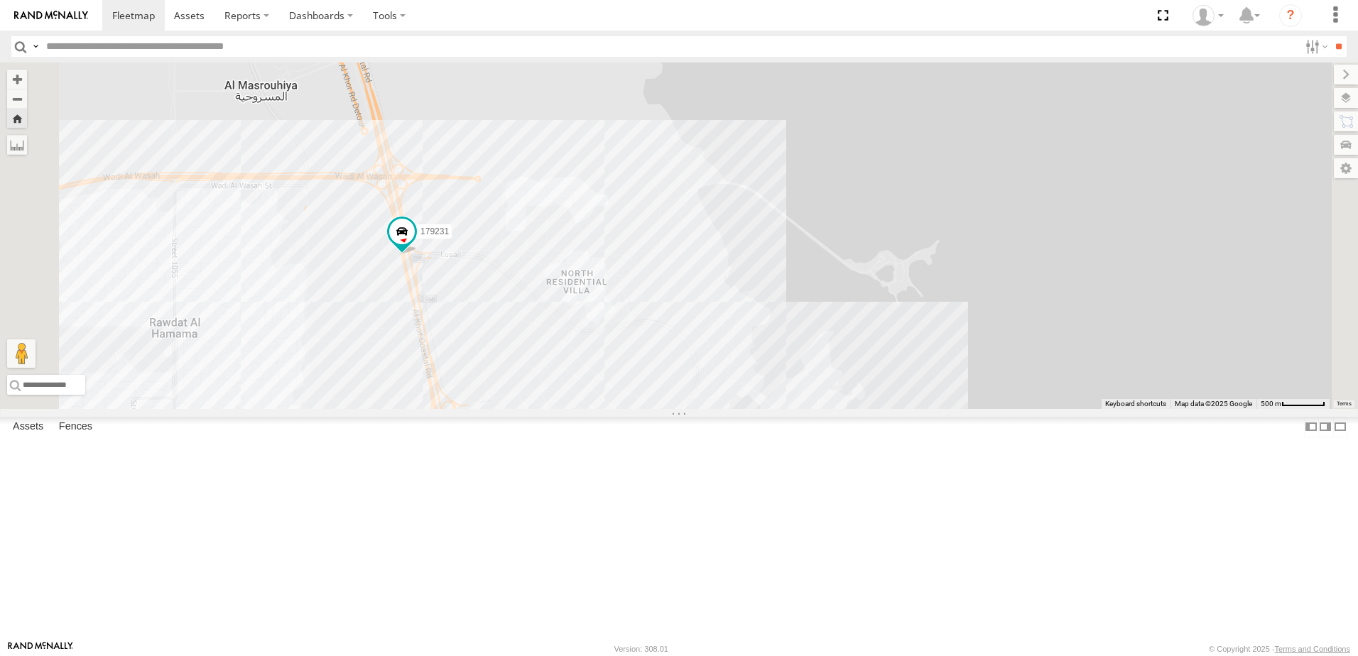
click at [0, 0] on div "333927" at bounding box center [0, 0] width 0 height 0
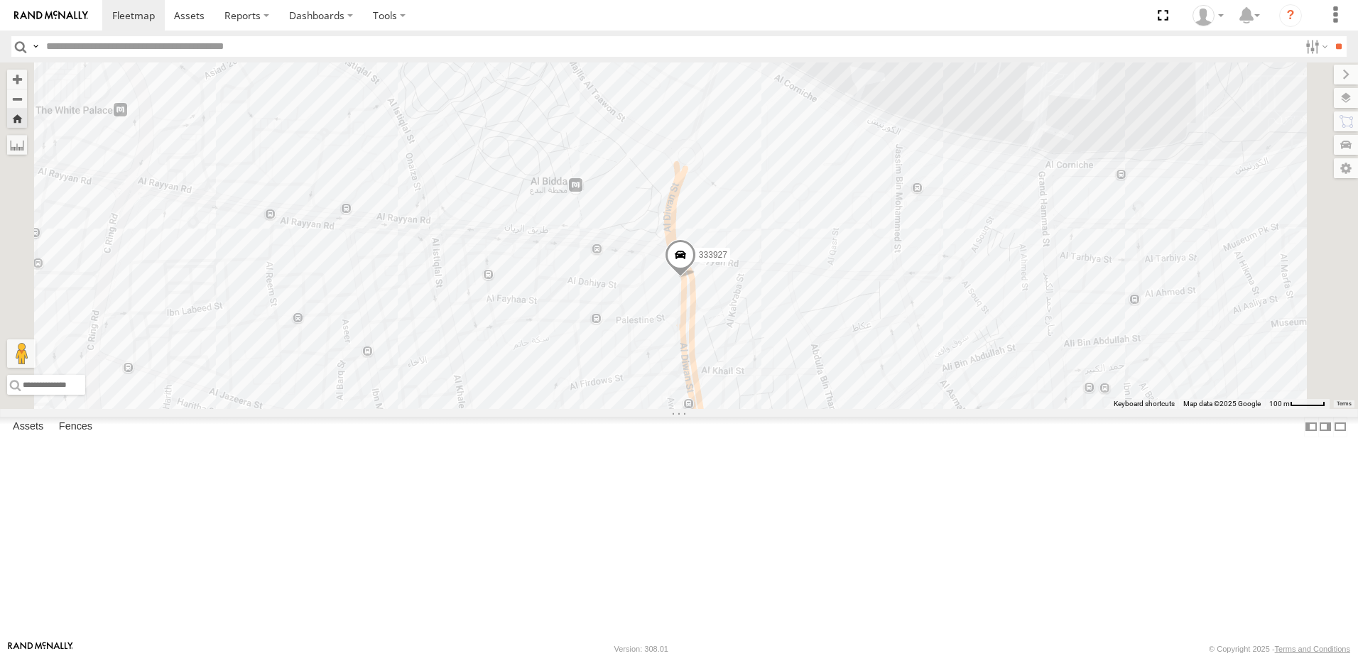
drag, startPoint x: 819, startPoint y: 422, endPoint x: 762, endPoint y: 343, distance: 97.2
click at [763, 343] on div "333927" at bounding box center [679, 236] width 1358 height 347
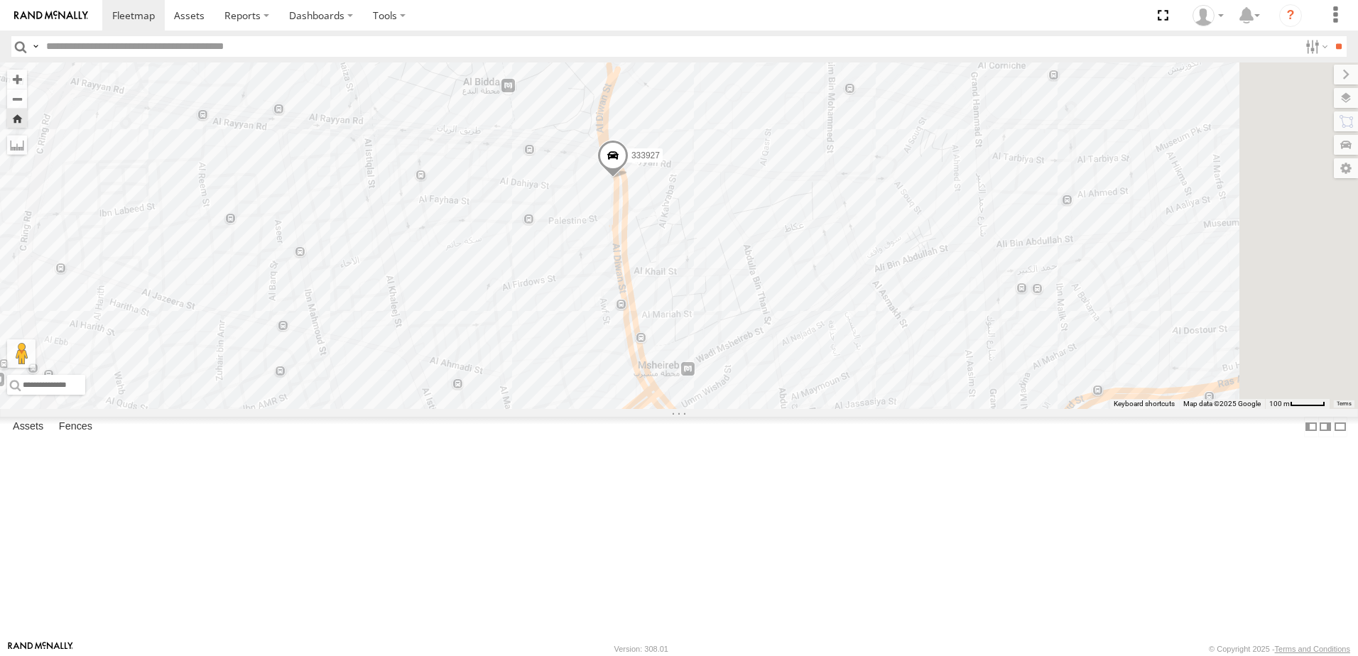
click at [0, 0] on span at bounding box center [0, 0] width 0 height 0
click at [0, 0] on div "41827 DOH Logistics الوكرة الوكرة 25.20456 51.54498" at bounding box center [0, 0] width 0 height 0
click at [0, 0] on div "DOH Logistics" at bounding box center [0, 0] width 0 height 0
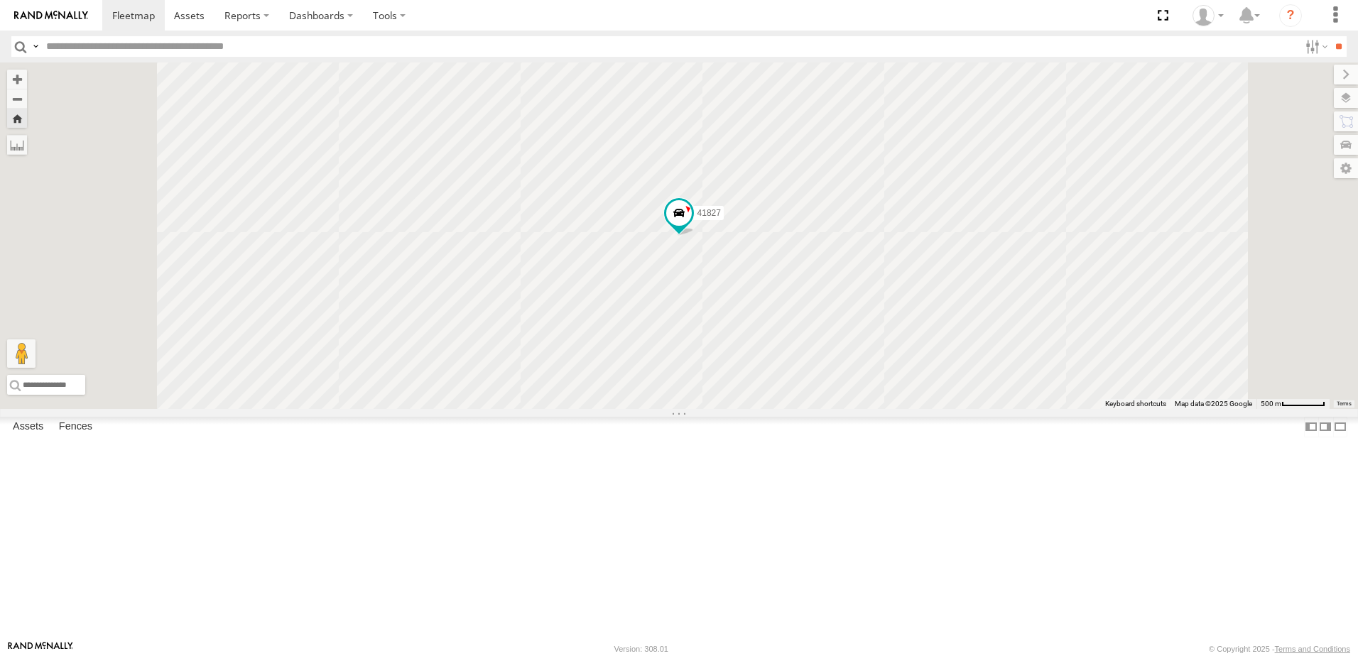
click at [0, 0] on div "179231 DOH Logistics" at bounding box center [0, 0] width 0 height 0
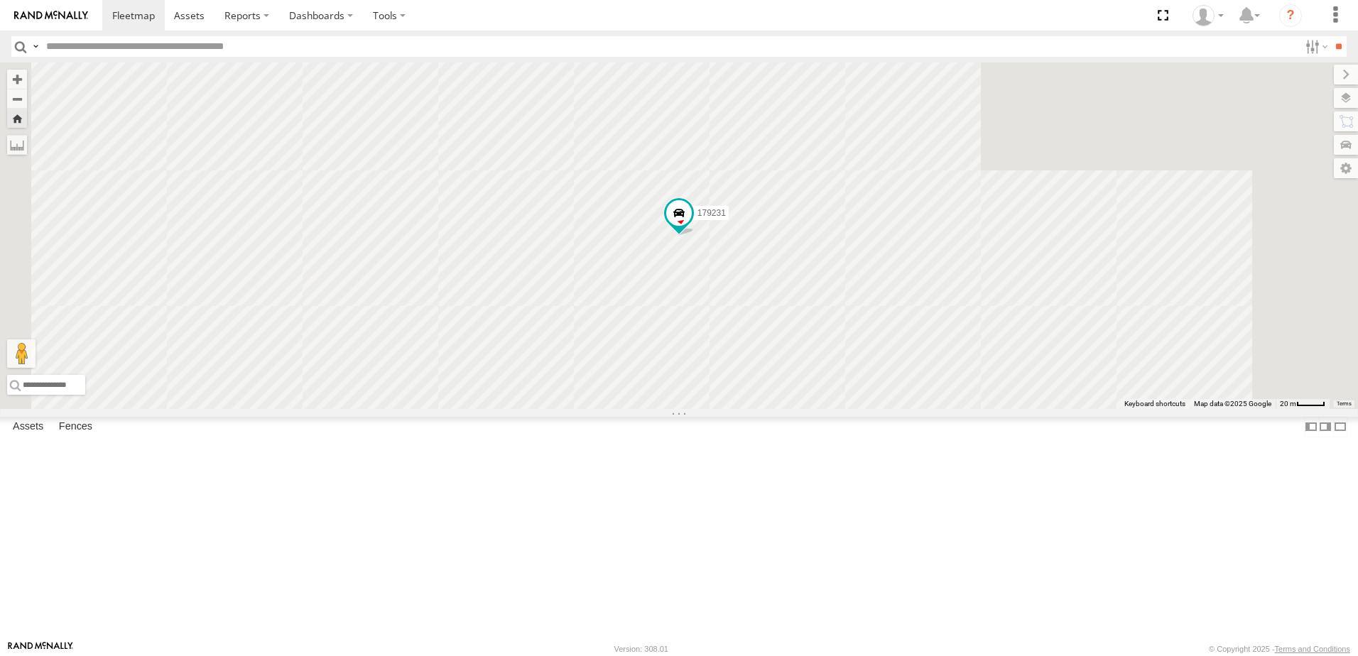
click at [0, 0] on div "41827 DOH Logistics" at bounding box center [0, 0] width 0 height 0
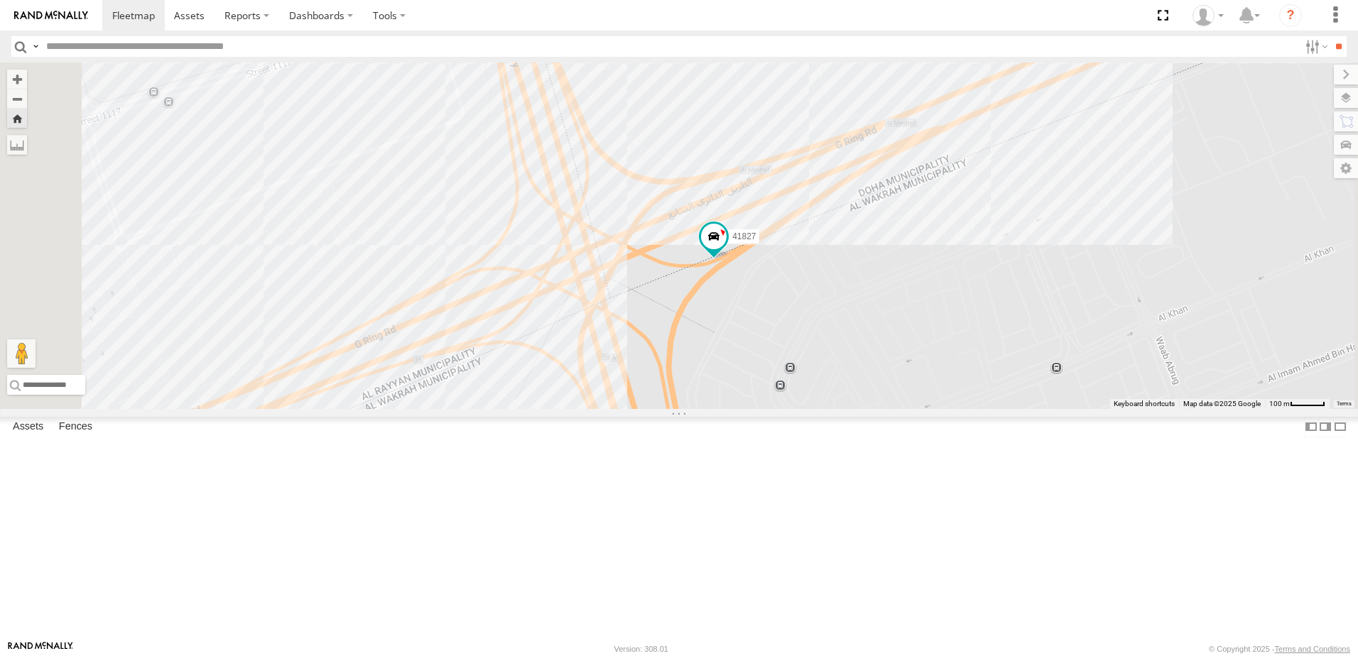
click at [0, 0] on div "333927" at bounding box center [0, 0] width 0 height 0
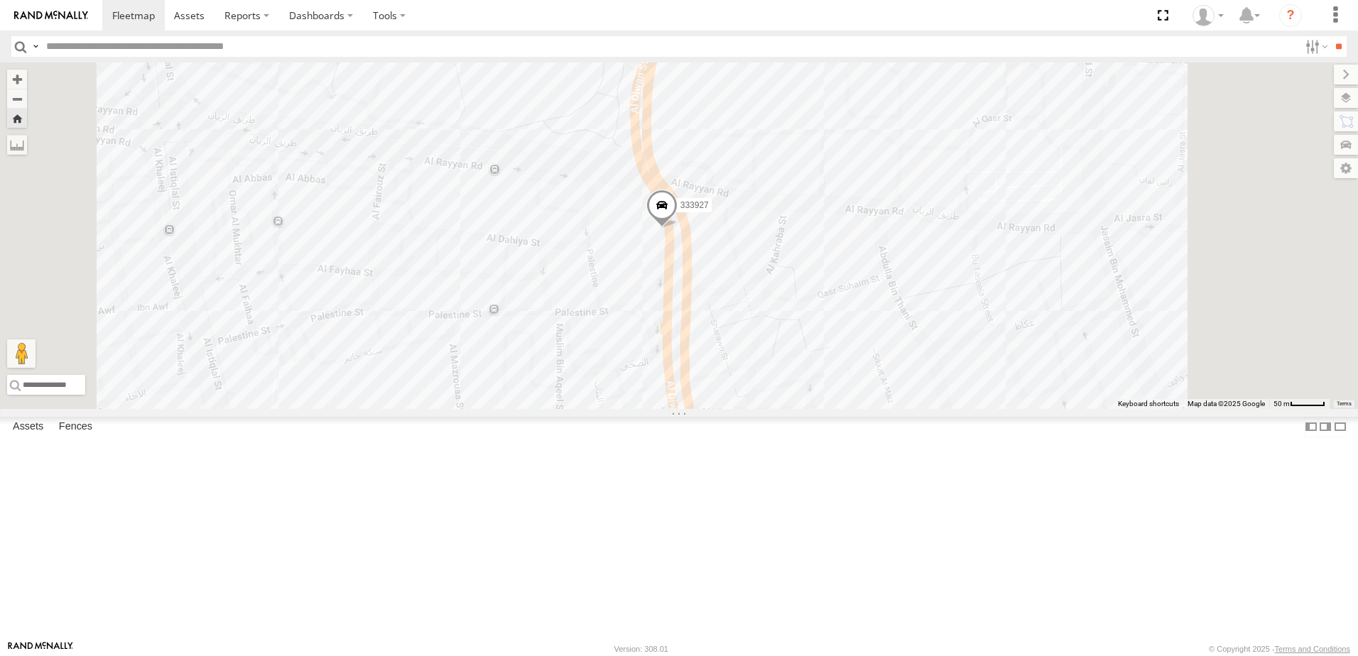
click at [0, 0] on span at bounding box center [0, 0] width 0 height 0
click at [0, 0] on div "DOH Logistics" at bounding box center [0, 0] width 0 height 0
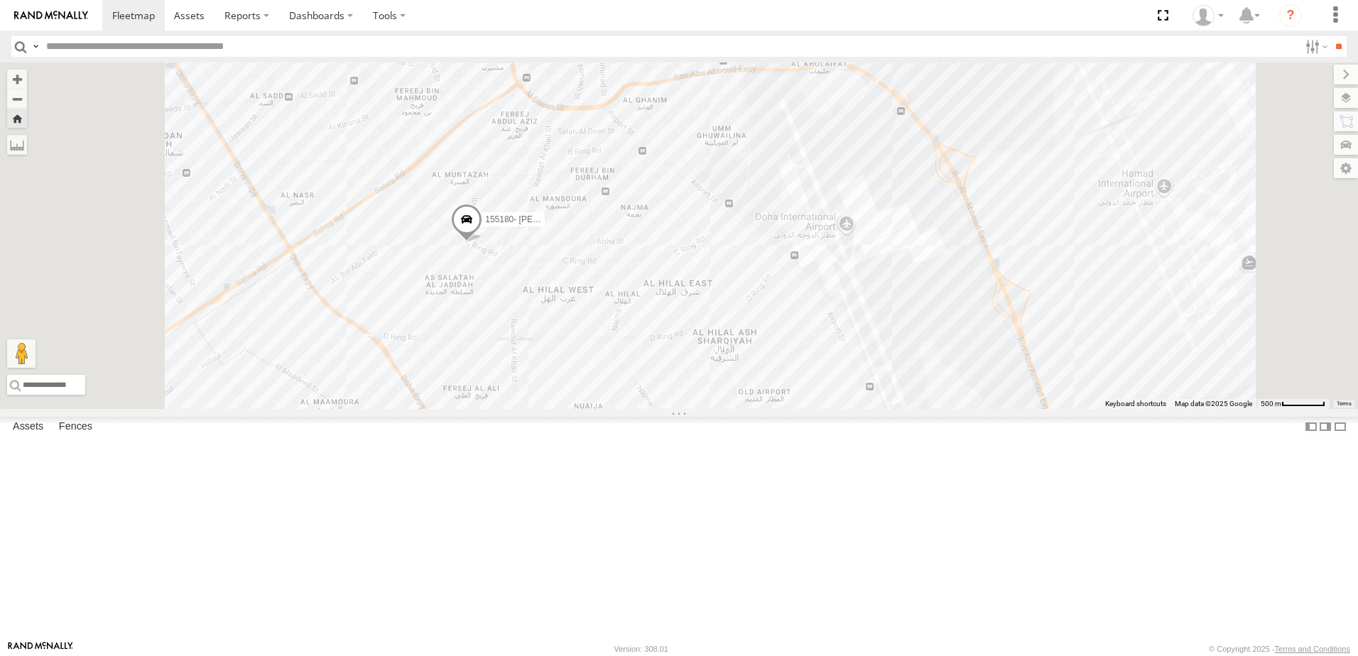
click at [0, 0] on div "333927" at bounding box center [0, 0] width 0 height 0
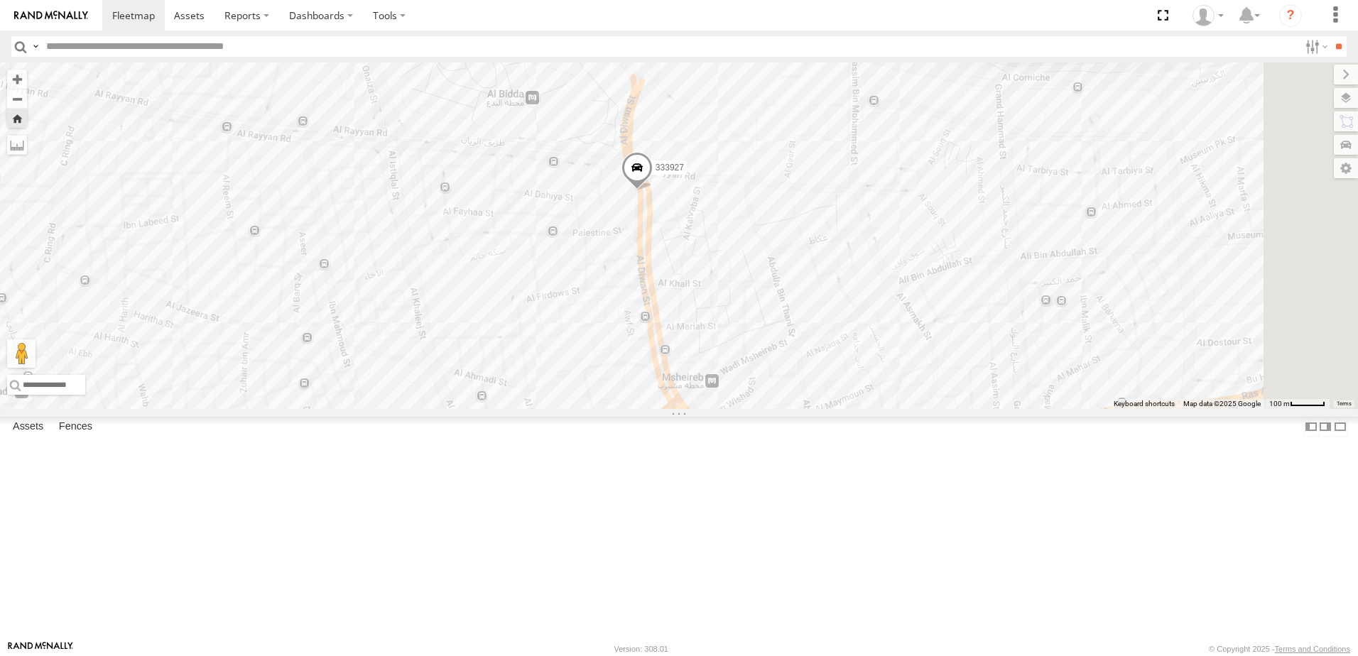
drag, startPoint x: 841, startPoint y: 457, endPoint x: 766, endPoint y: 394, distance: 98.2
click at [766, 394] on div "333927" at bounding box center [679, 236] width 1358 height 347
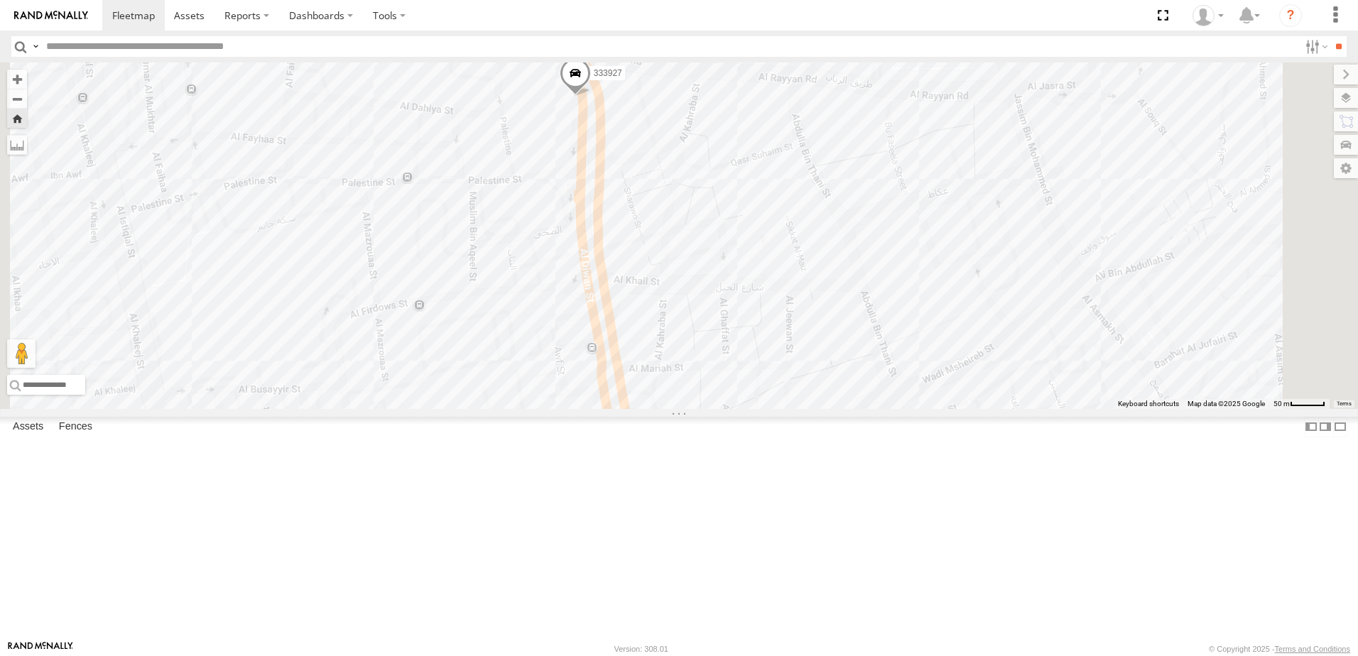
click at [591, 96] on span at bounding box center [575, 77] width 31 height 38
click at [595, 80] on label at bounding box center [581, 75] width 28 height 10
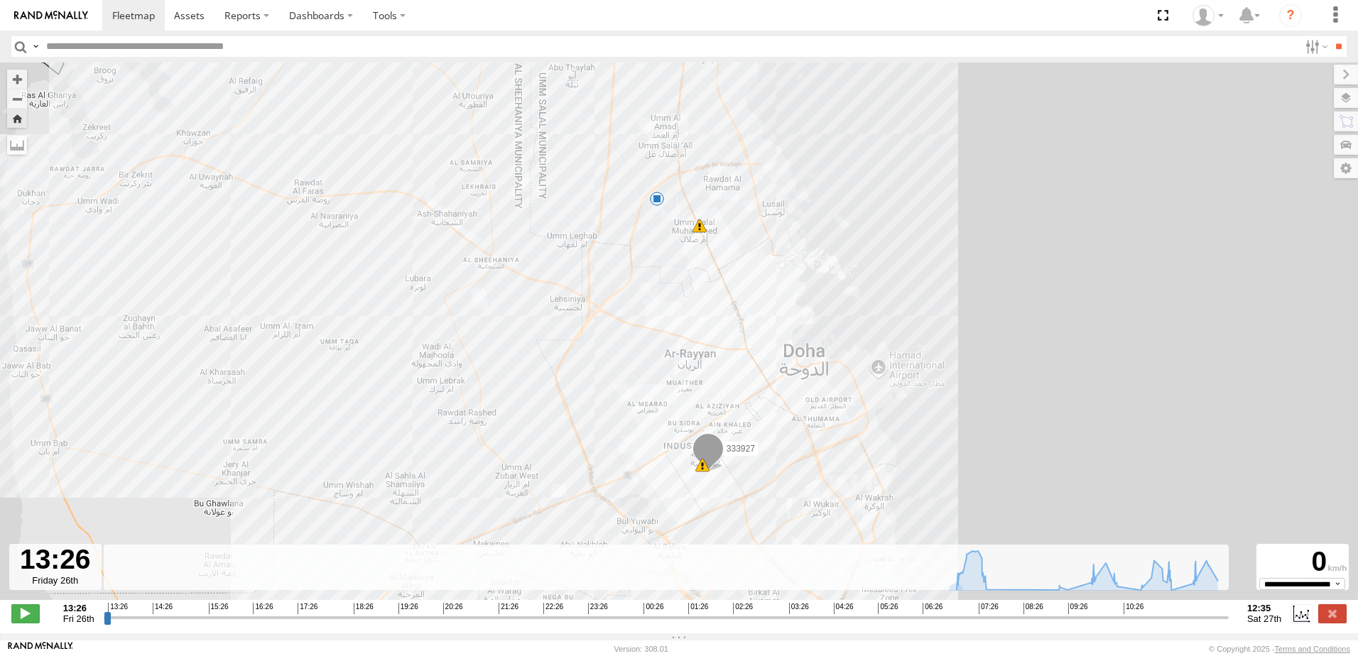
click at [140, 621] on input "range" at bounding box center [666, 617] width 1125 height 13
drag, startPoint x: 153, startPoint y: 621, endPoint x: 328, endPoint y: 649, distance: 177.7
click at [328, 624] on input "range" at bounding box center [666, 617] width 1125 height 13
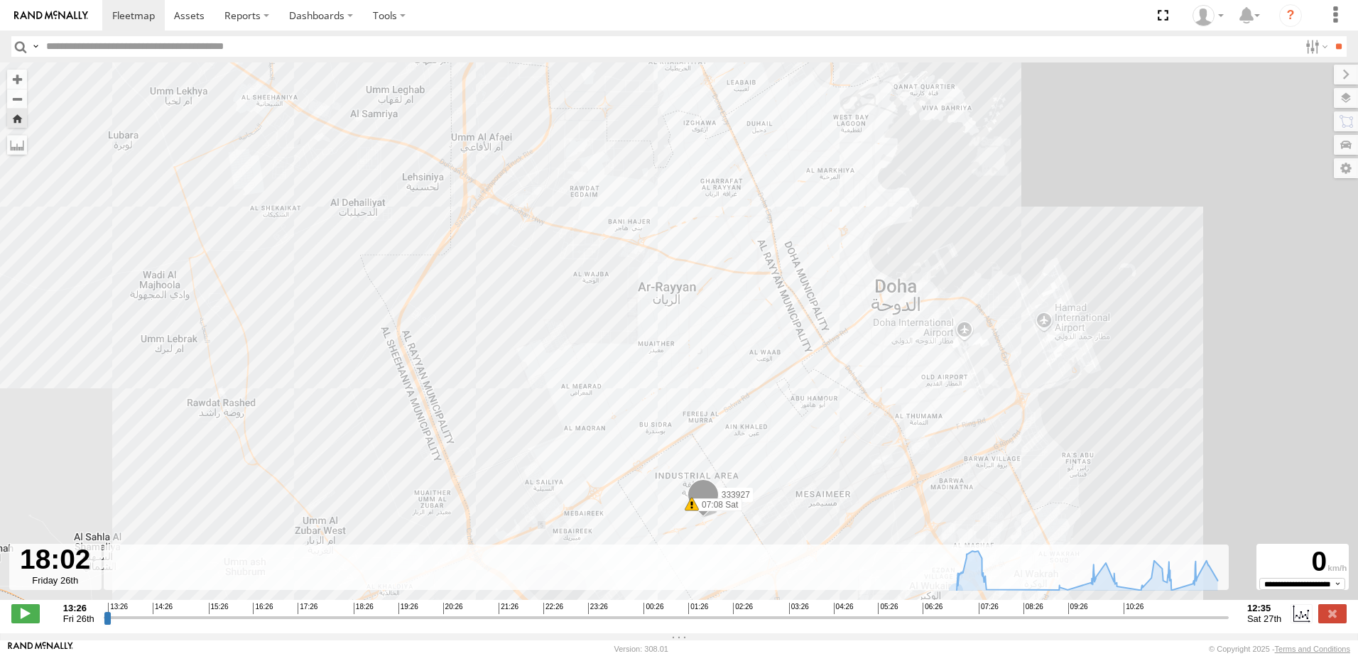
drag, startPoint x: 796, startPoint y: 314, endPoint x: 721, endPoint y: 339, distance: 78.6
click at [721, 339] on div "333927 07:08 Sat 07:50 Sat 09:06 Sat 11:25 Sat" at bounding box center [679, 339] width 1358 height 553
click at [1129, 614] on span "10:26" at bounding box center [1134, 608] width 20 height 11
click at [1135, 622] on input "range" at bounding box center [666, 617] width 1125 height 13
click at [1215, 620] on input "range" at bounding box center [666, 617] width 1125 height 13
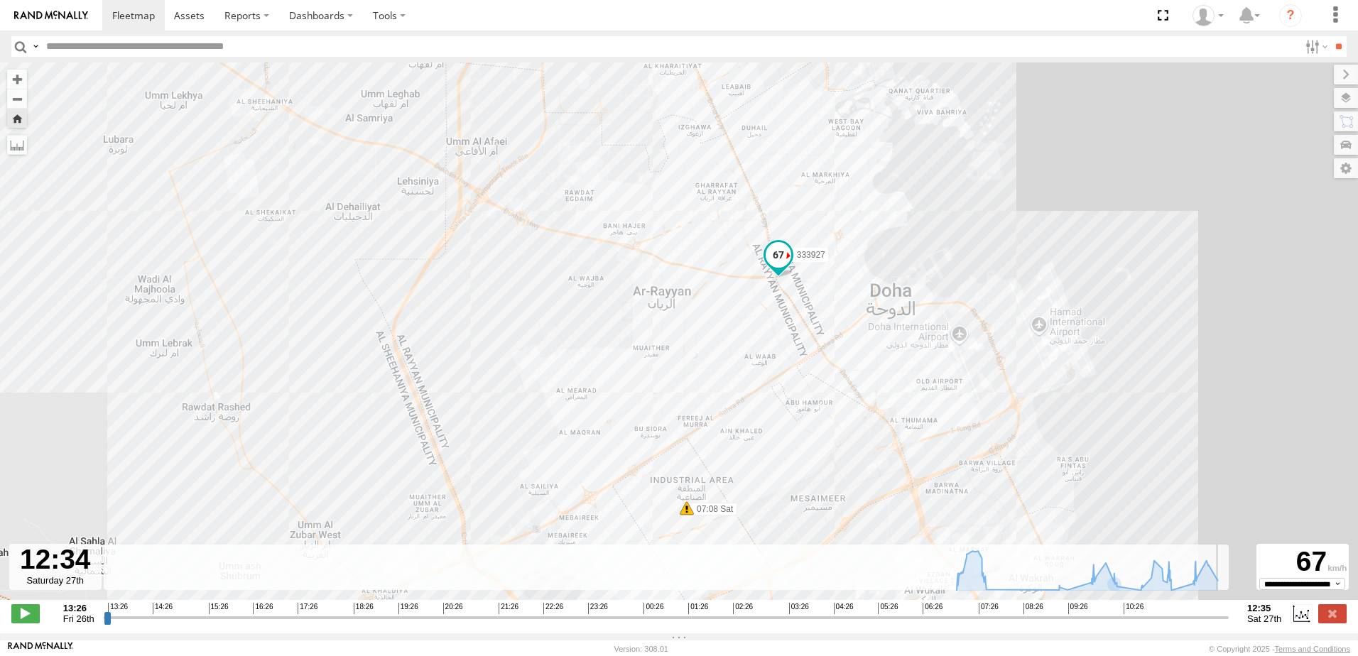
click at [1223, 622] on input "range" at bounding box center [666, 617] width 1125 height 13
click at [1232, 624] on div "13:26 Fri 26th Created with Highcharts 6.0.7 Highcharts.com 13:26 14:26 15:26 1…" at bounding box center [678, 613] width 1335 height 21
drag, startPoint x: 1220, startPoint y: 627, endPoint x: 1238, endPoint y: 627, distance: 18.5
type input "**********"
click at [1229, 624] on input "range" at bounding box center [666, 617] width 1125 height 13
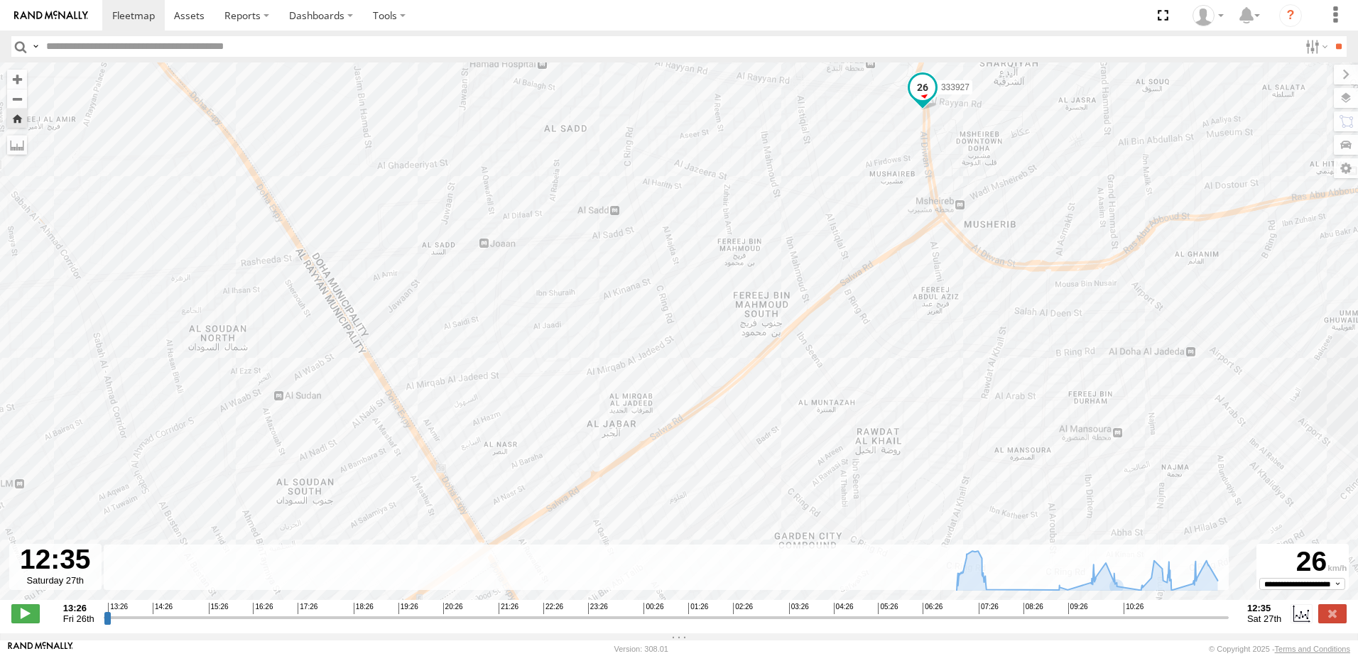
click at [80, 13] on img at bounding box center [51, 16] width 74 height 10
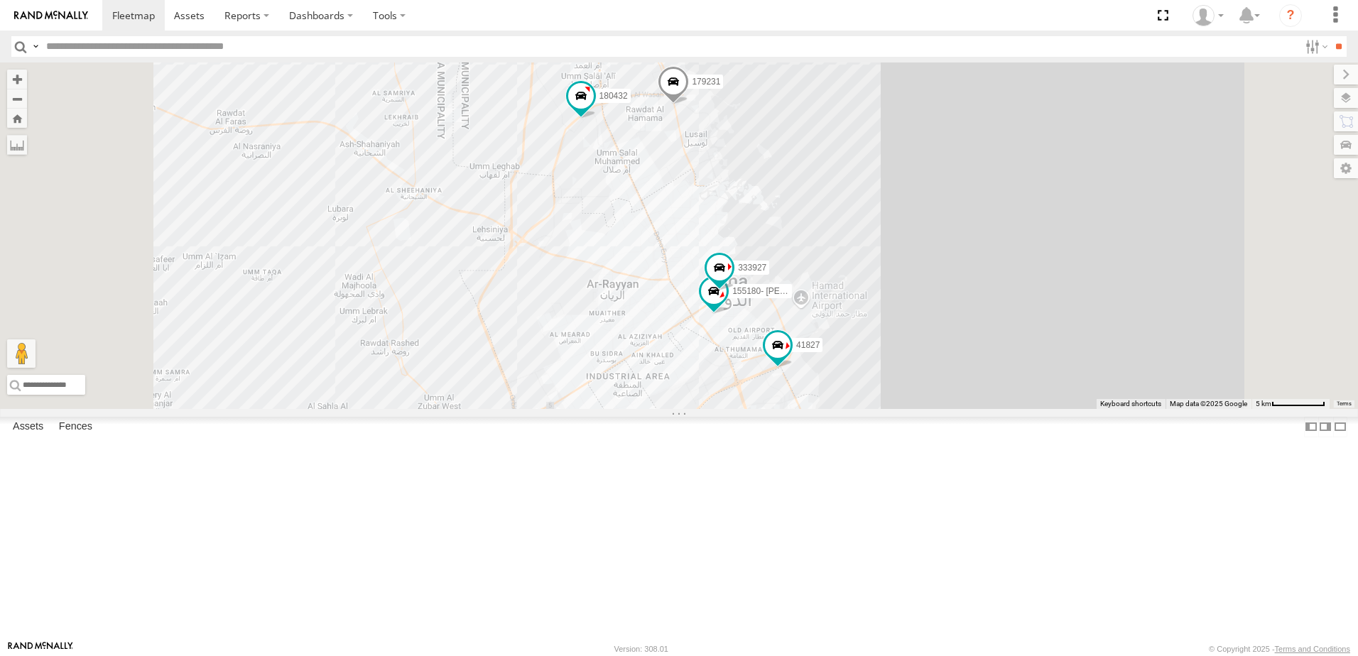
click at [0, 0] on div "DOH Logistics" at bounding box center [0, 0] width 0 height 0
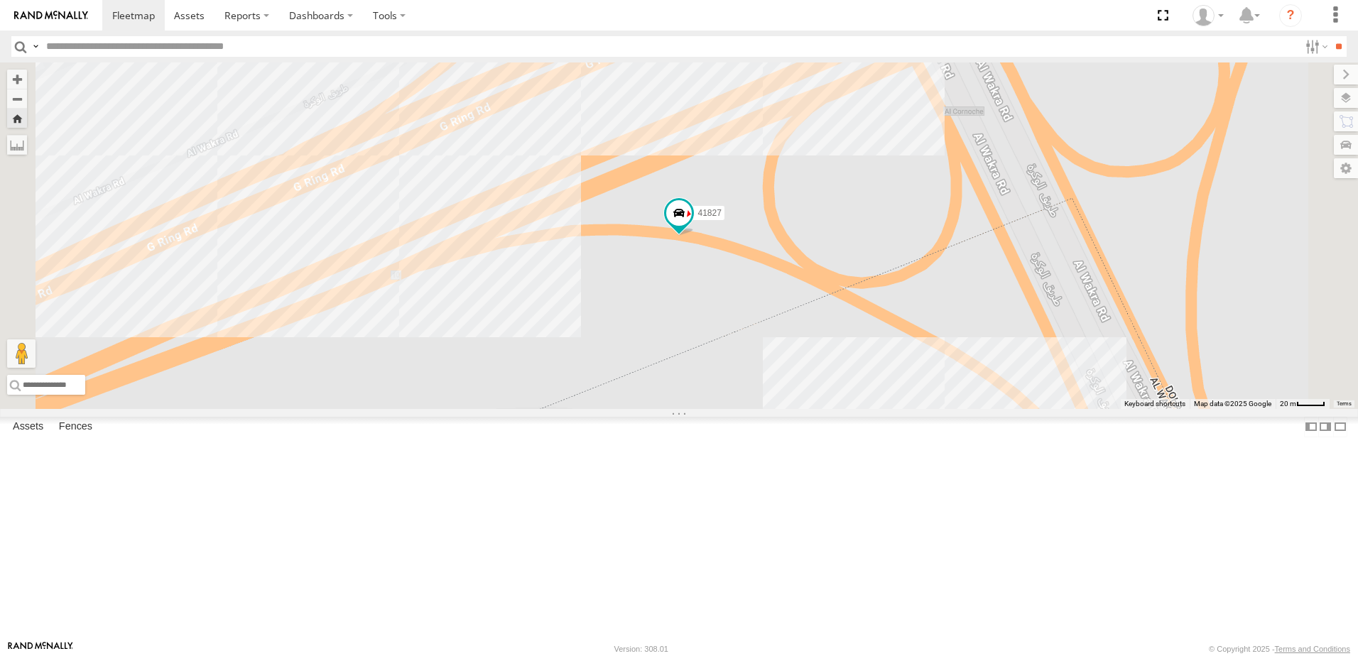
click at [0, 0] on div "DOH Logistics" at bounding box center [0, 0] width 0 height 0
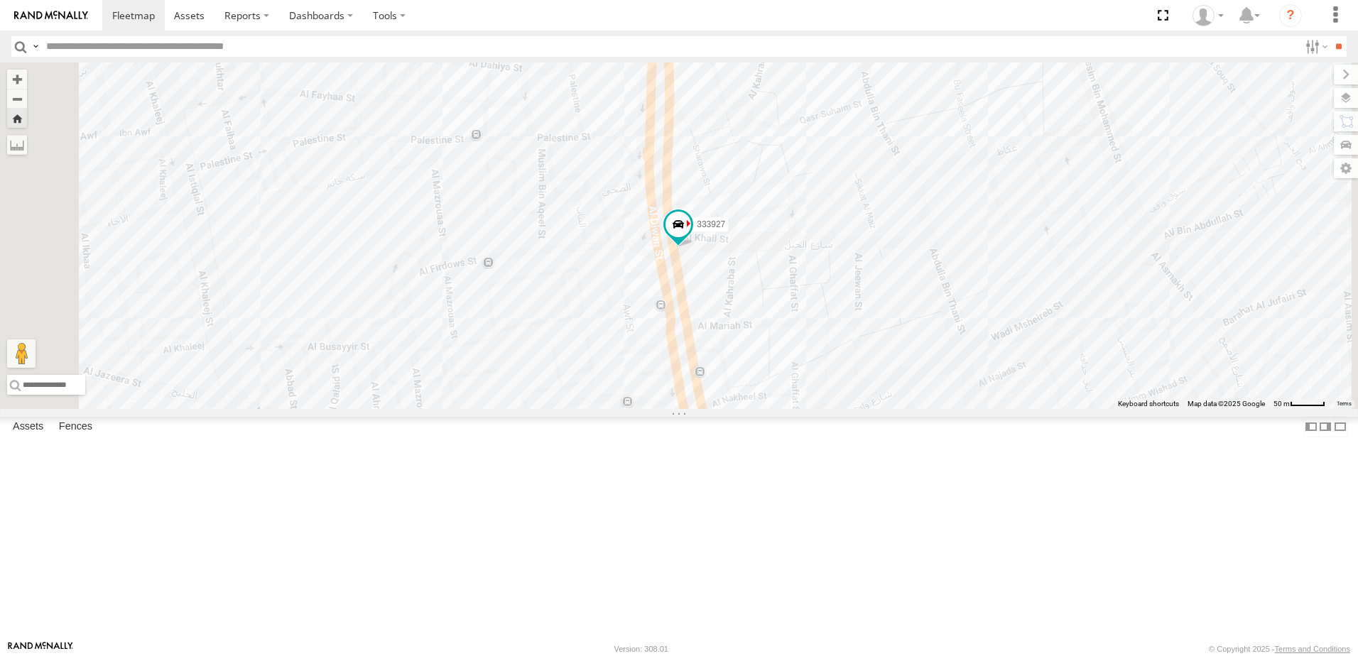
click at [0, 0] on div "41827" at bounding box center [0, 0] width 0 height 0
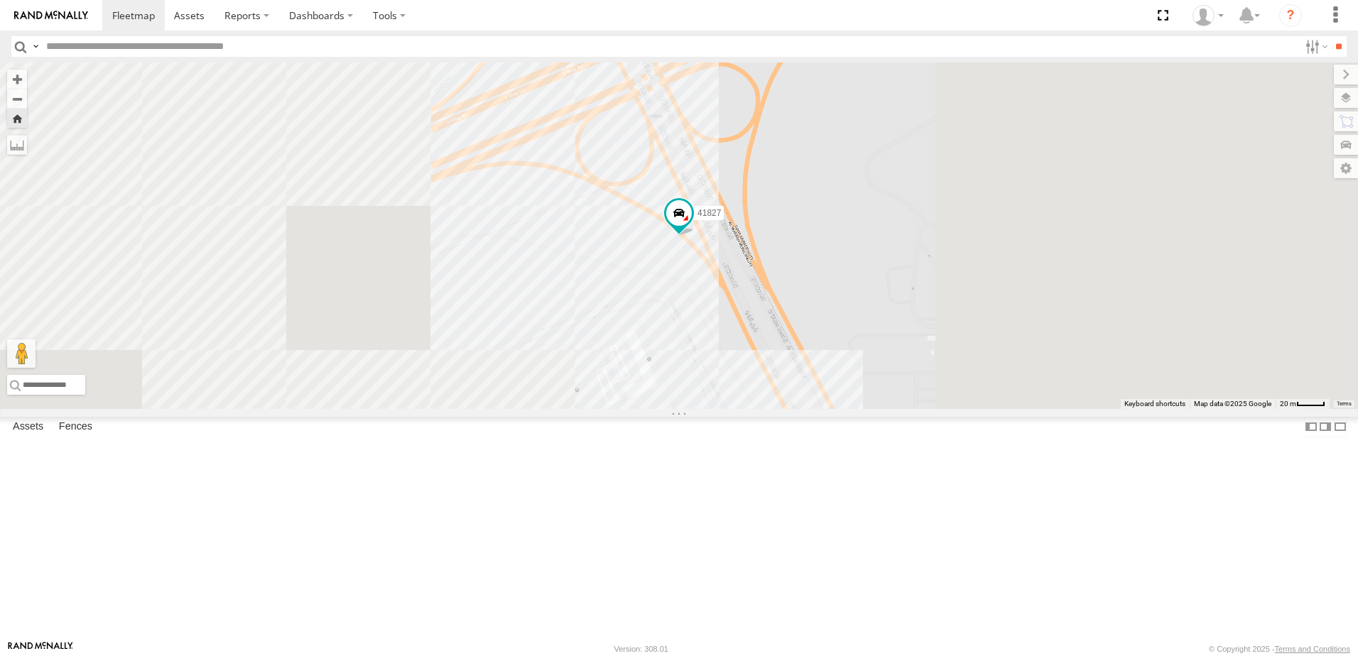
click at [0, 0] on span at bounding box center [0, 0] width 0 height 0
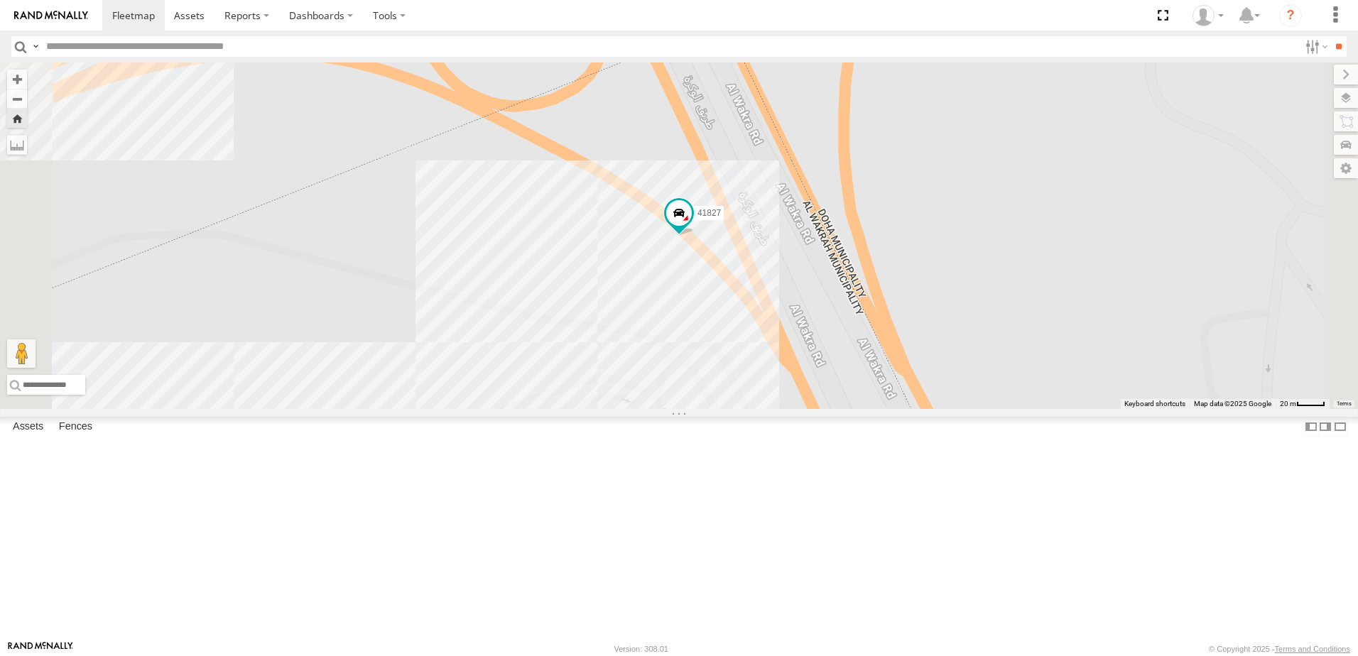
click at [0, 0] on span at bounding box center [0, 0] width 0 height 0
click at [0, 0] on div "333927 DOH Logistics" at bounding box center [0, 0] width 0 height 0
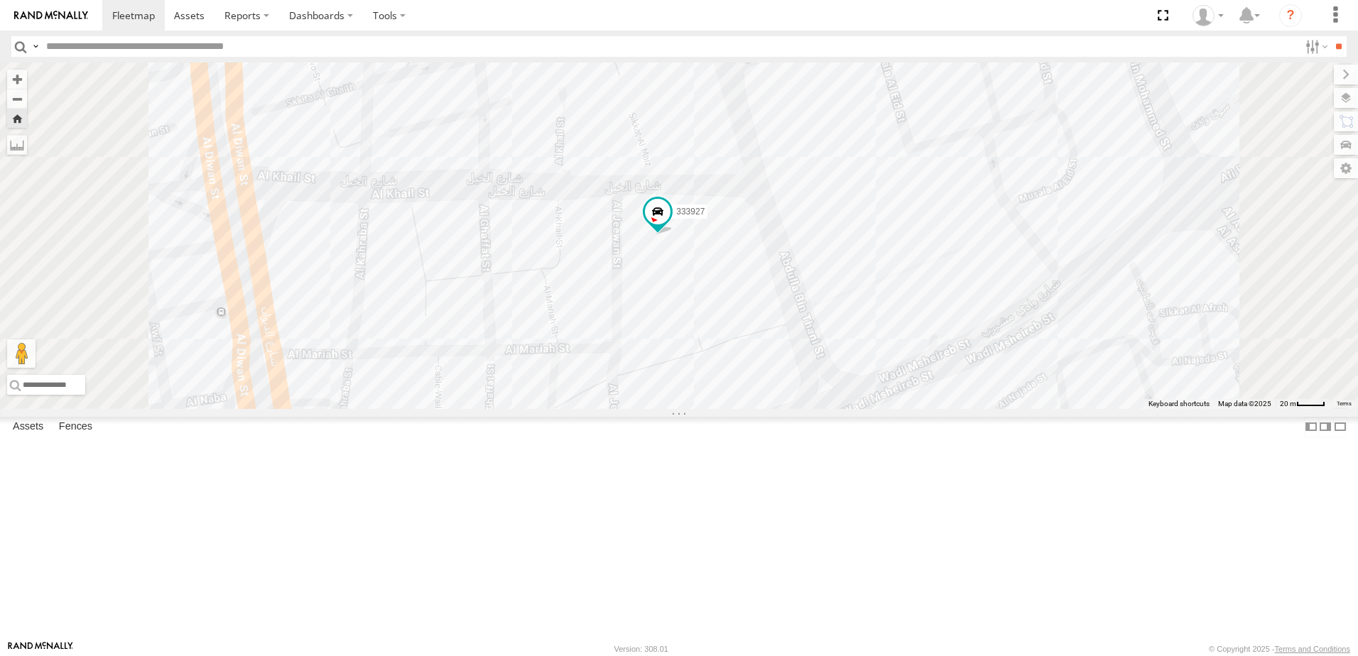
click at [0, 0] on span at bounding box center [0, 0] width 0 height 0
click at [0, 0] on div "DOH Logistics" at bounding box center [0, 0] width 0 height 0
